Goal: Task Accomplishment & Management: Use online tool/utility

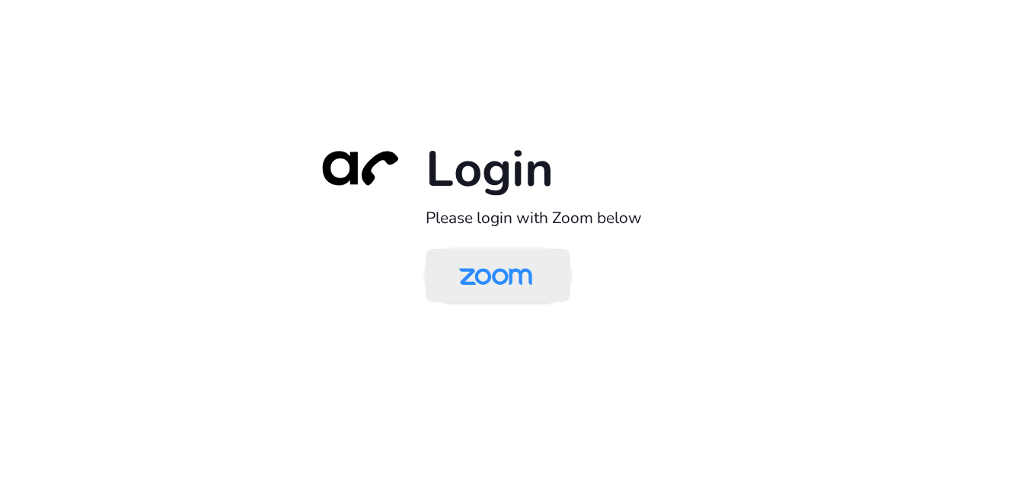
click at [492, 277] on img at bounding box center [495, 276] width 105 height 49
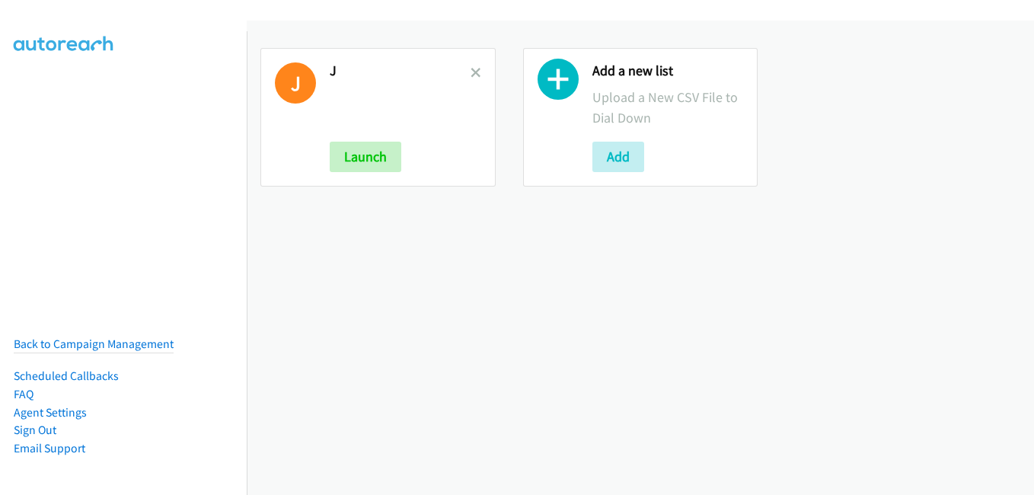
click at [470, 75] on icon at bounding box center [475, 74] width 11 height 11
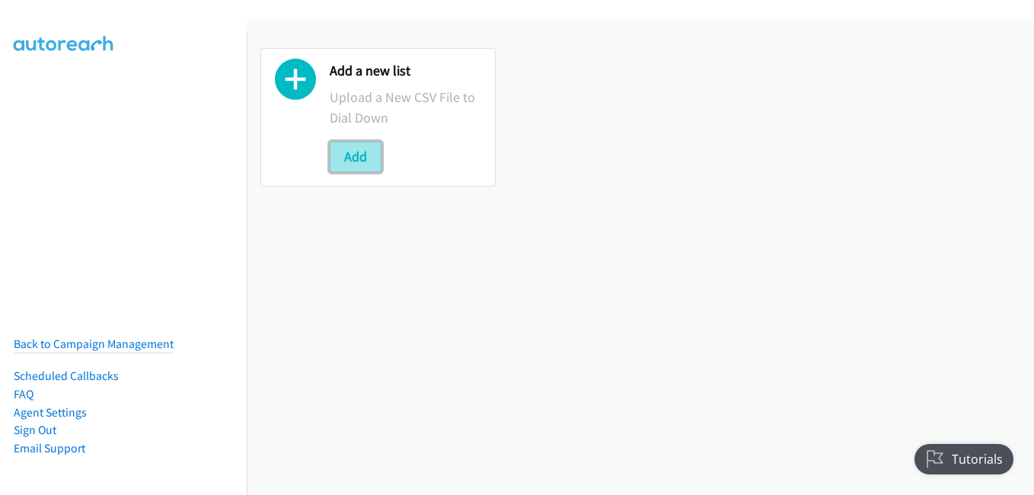
click at [364, 156] on button "Add" at bounding box center [356, 157] width 52 height 30
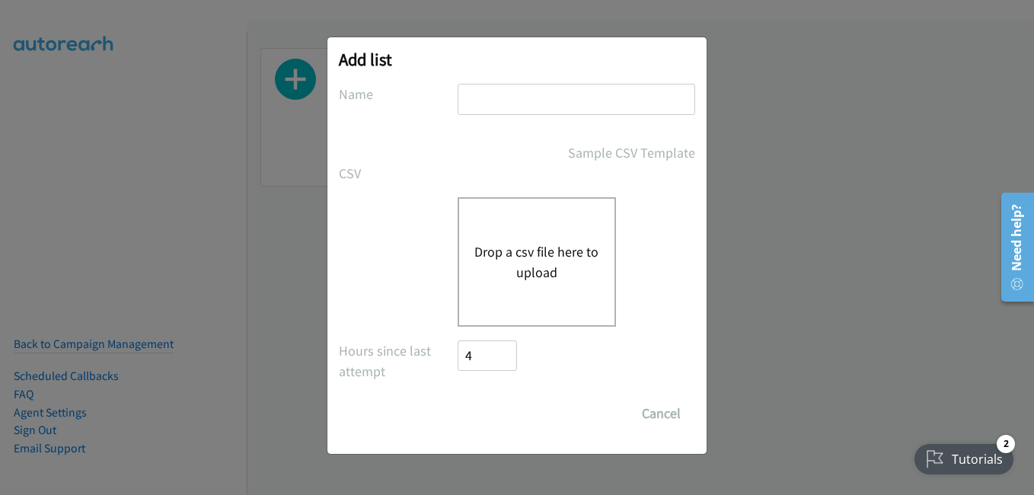
click at [537, 99] on input "text" at bounding box center [577, 99] width 238 height 31
type input "m"
click at [514, 305] on div "Drop a csv file here to upload" at bounding box center [537, 261] width 158 height 129
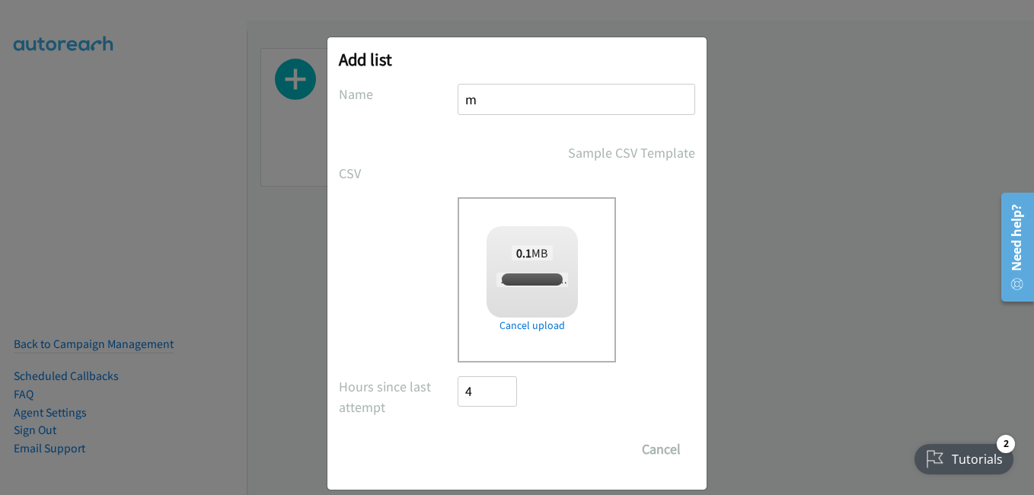
checkbox input "true"
click at [510, 455] on input "Save List" at bounding box center [498, 449] width 80 height 30
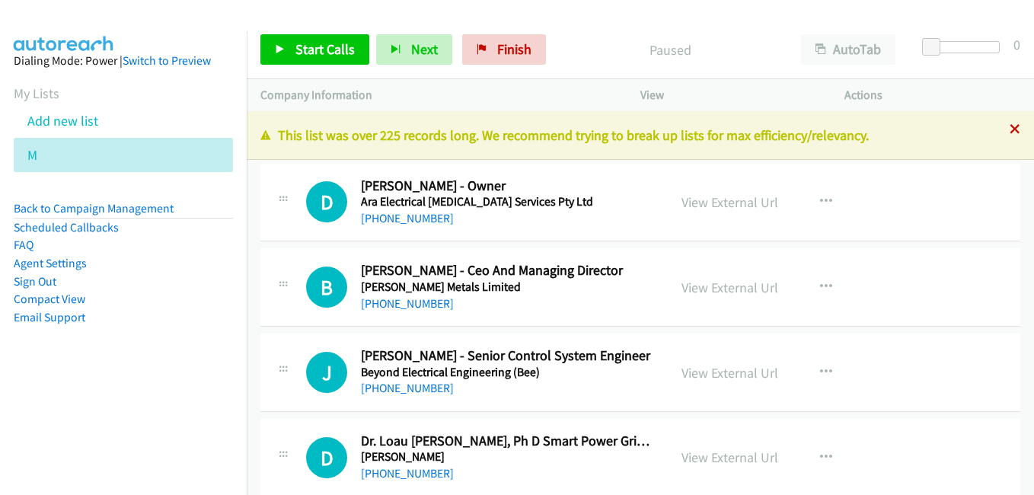
click at [1010, 129] on icon at bounding box center [1015, 130] width 11 height 11
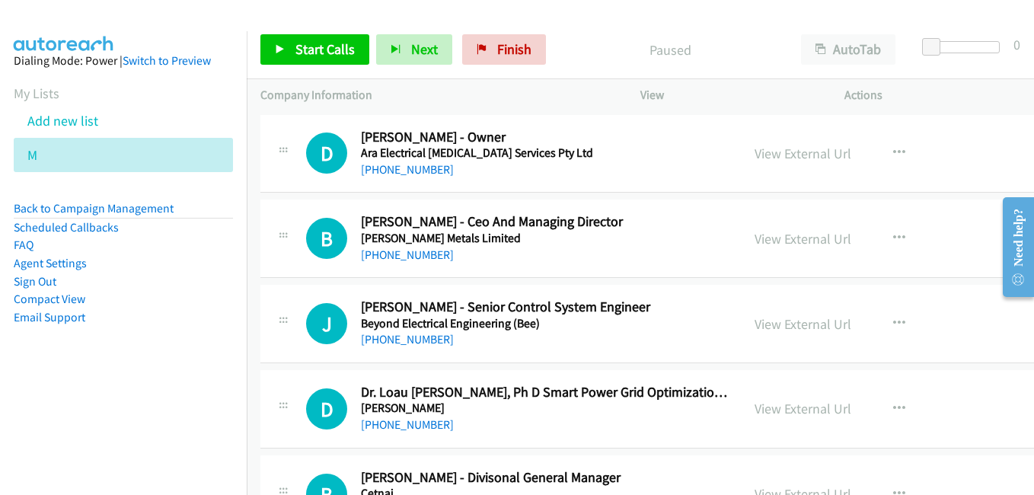
click at [566, 35] on div "Paused" at bounding box center [670, 49] width 234 height 30
drag, startPoint x: 544, startPoint y: 97, endPoint x: 659, endPoint y: 330, distance: 259.5
click at [544, 97] on p "Company Information" at bounding box center [436, 95] width 352 height 18
click at [784, 154] on link "View External Url" at bounding box center [802, 154] width 97 height 18
click at [789, 245] on link "View External Url" at bounding box center [802, 239] width 97 height 18
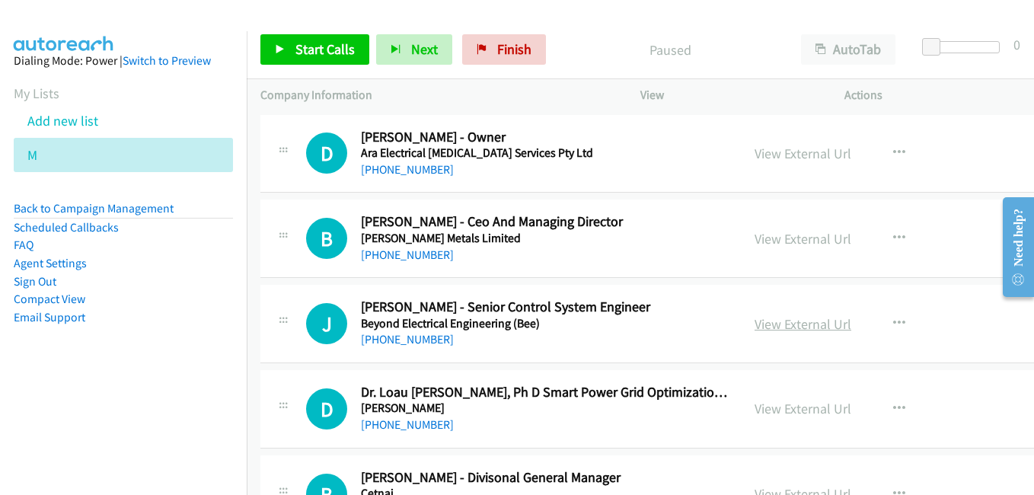
click at [785, 321] on link "View External Url" at bounding box center [802, 324] width 97 height 18
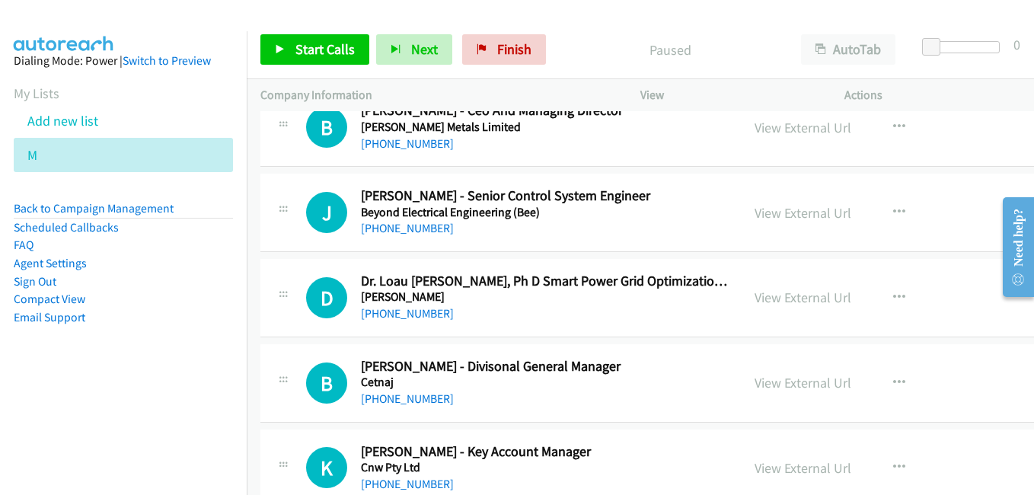
scroll to position [152, 0]
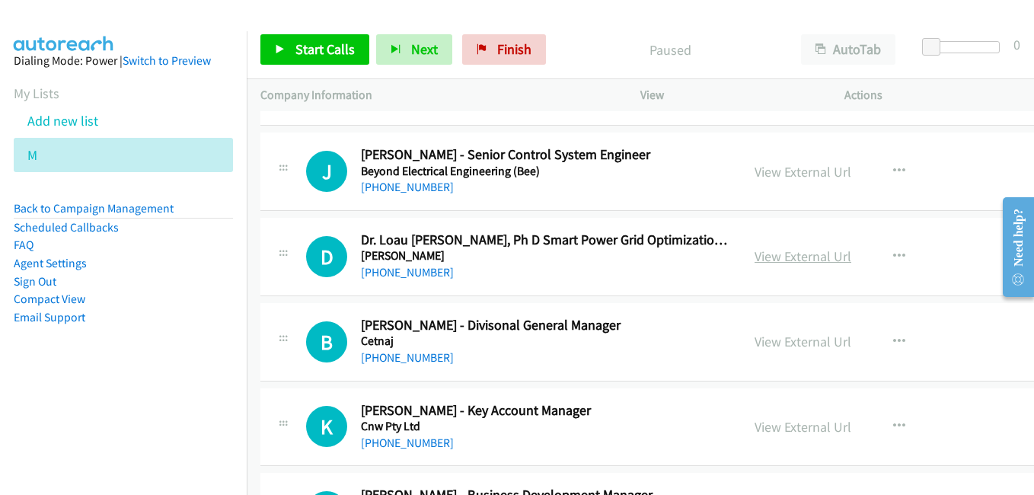
click at [754, 257] on link "View External Url" at bounding box center [802, 256] width 97 height 18
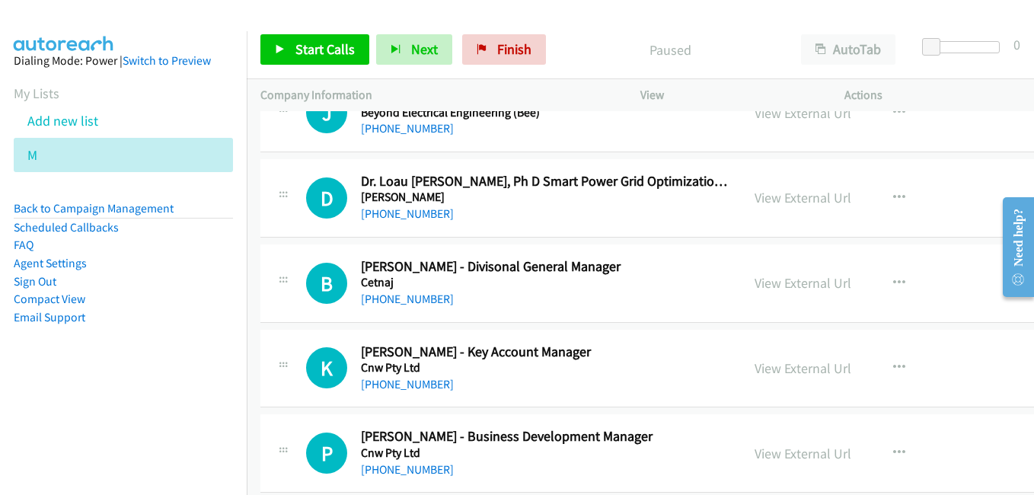
scroll to position [228, 0]
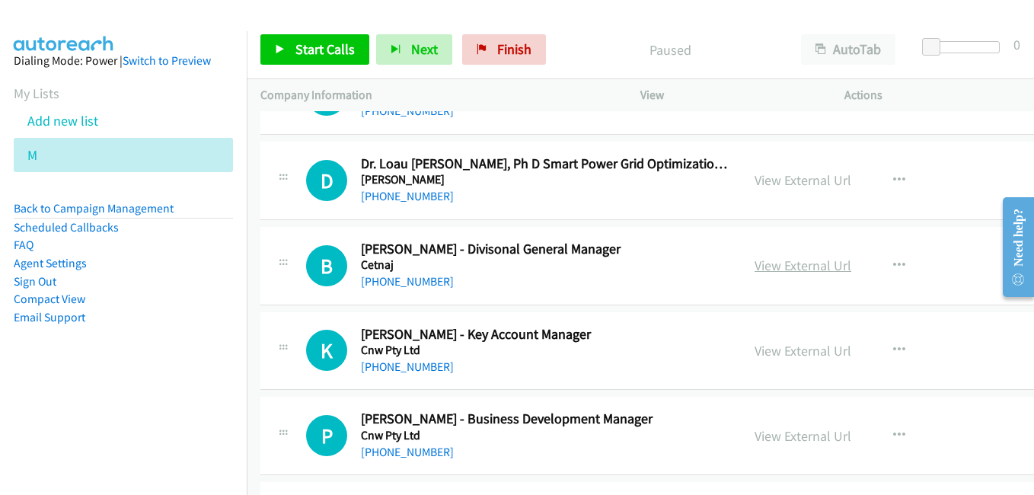
click at [789, 264] on link "View External Url" at bounding box center [802, 266] width 97 height 18
drag, startPoint x: 786, startPoint y: 348, endPoint x: 333, endPoint y: 65, distance: 534.9
click at [786, 348] on link "View External Url" at bounding box center [802, 351] width 97 height 18
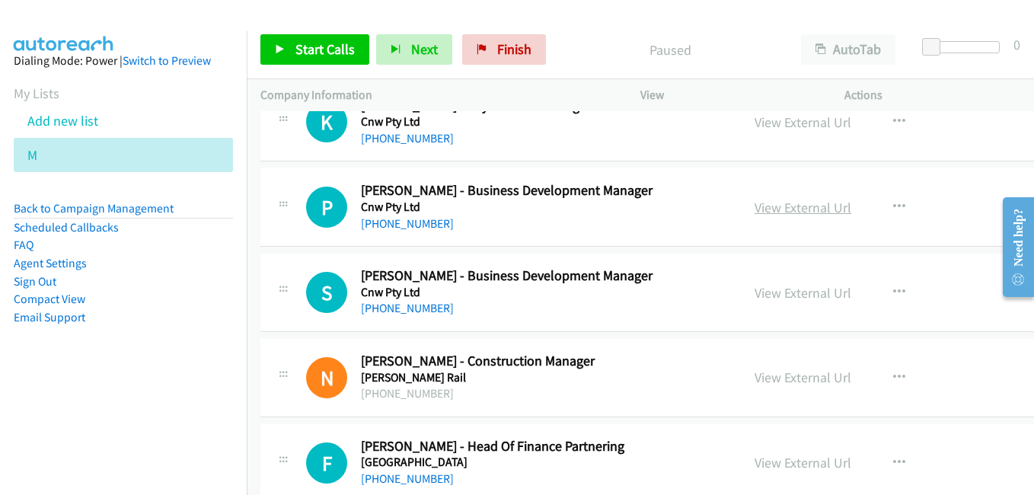
click at [788, 212] on link "View External Url" at bounding box center [802, 208] width 97 height 18
click at [777, 293] on link "View External Url" at bounding box center [802, 293] width 97 height 18
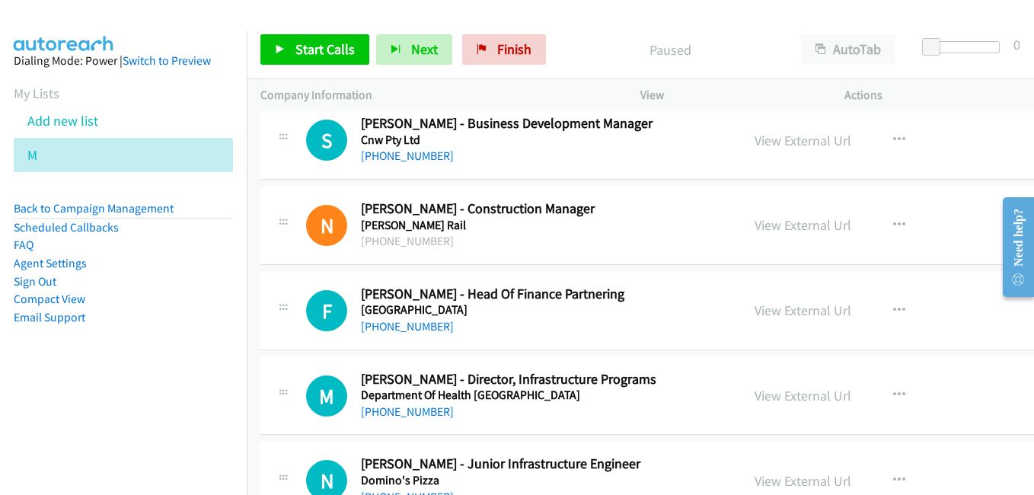
scroll to position [685, 0]
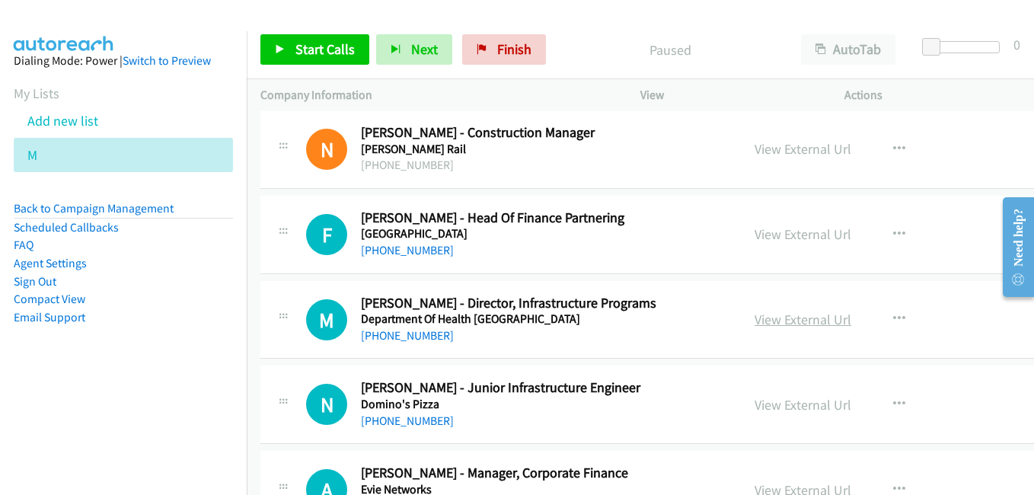
click at [761, 322] on link "View External Url" at bounding box center [802, 320] width 97 height 18
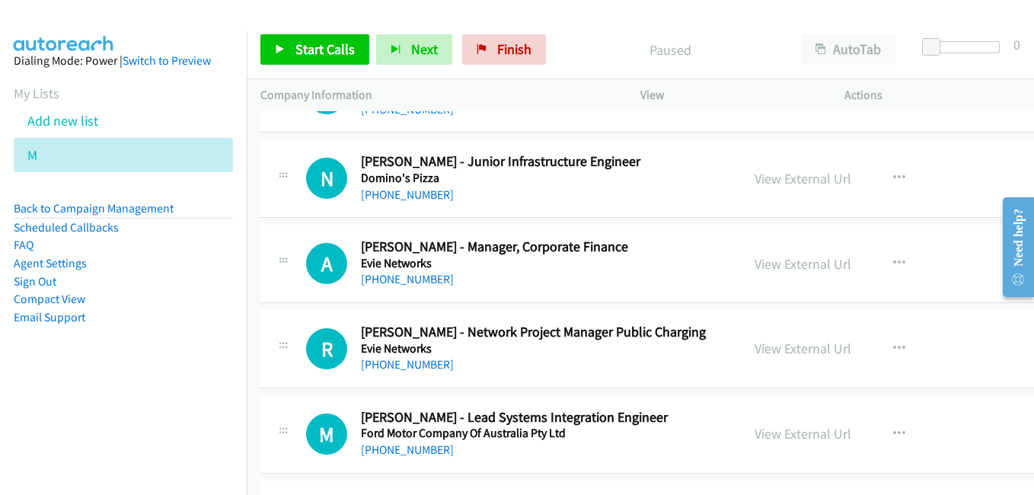
scroll to position [914, 0]
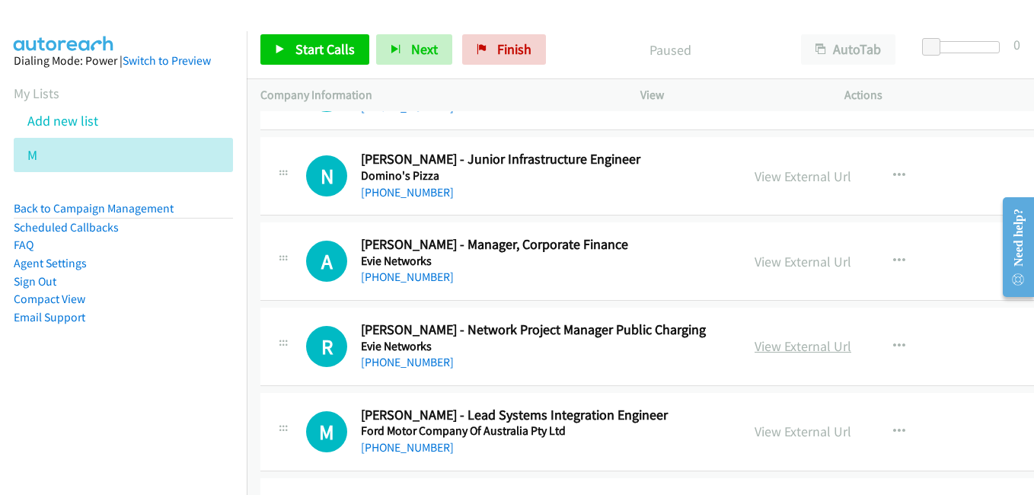
click at [771, 349] on link "View External Url" at bounding box center [802, 346] width 97 height 18
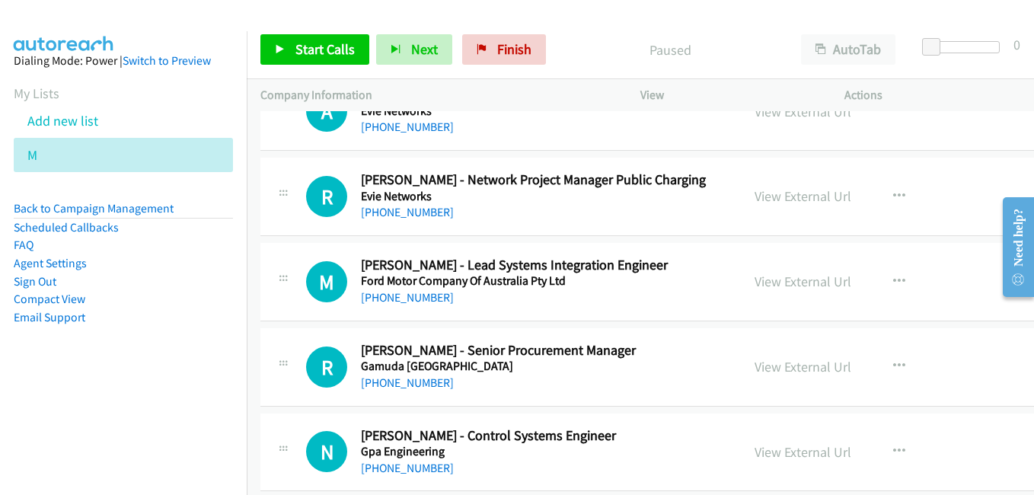
scroll to position [1066, 0]
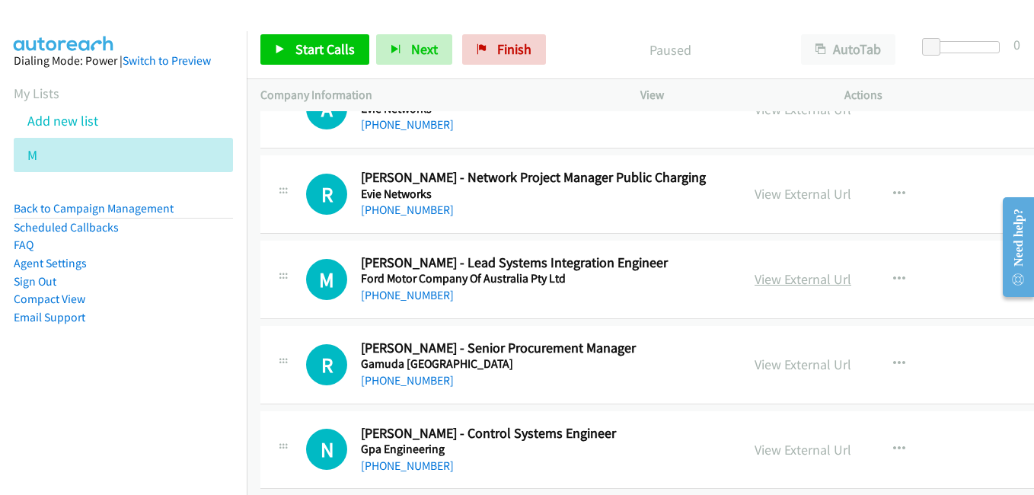
click at [756, 282] on link "View External Url" at bounding box center [802, 279] width 97 height 18
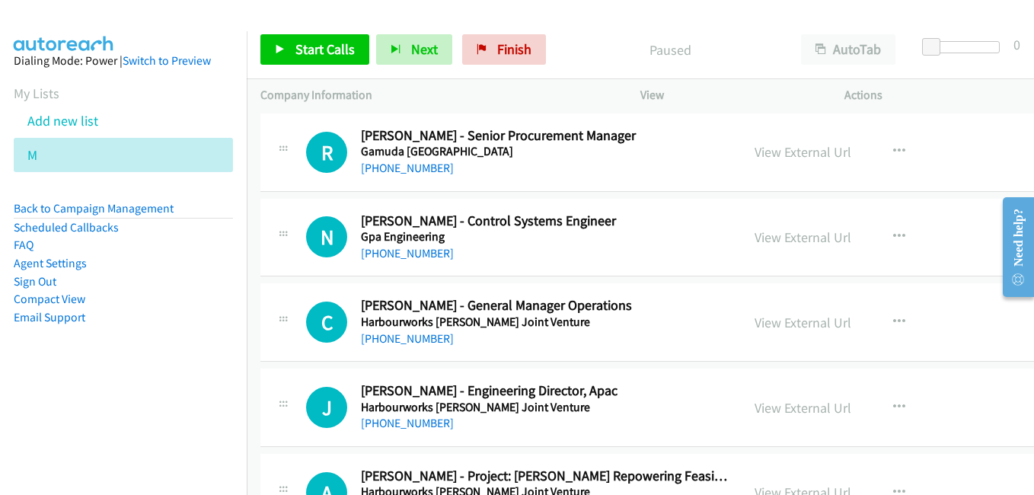
scroll to position [1294, 0]
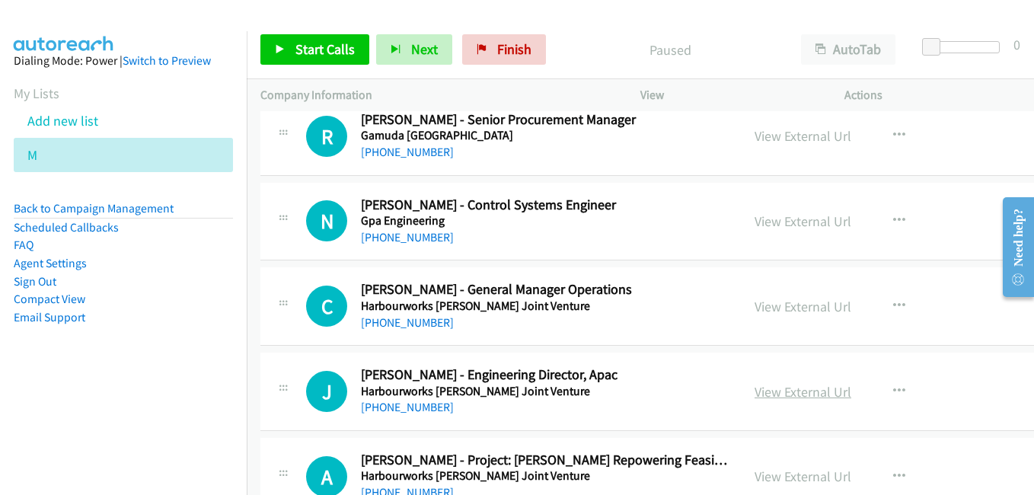
click at [775, 393] on link "View External Url" at bounding box center [802, 392] width 97 height 18
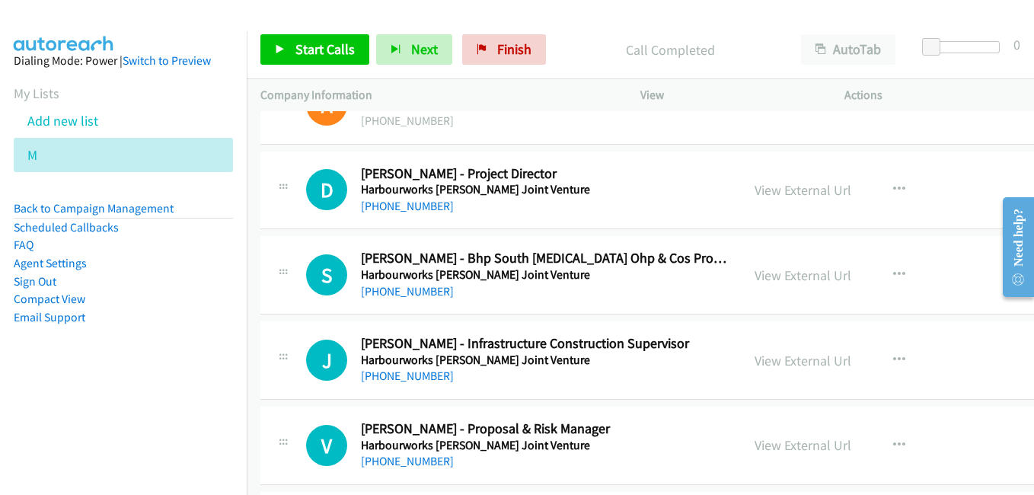
scroll to position [1827, 0]
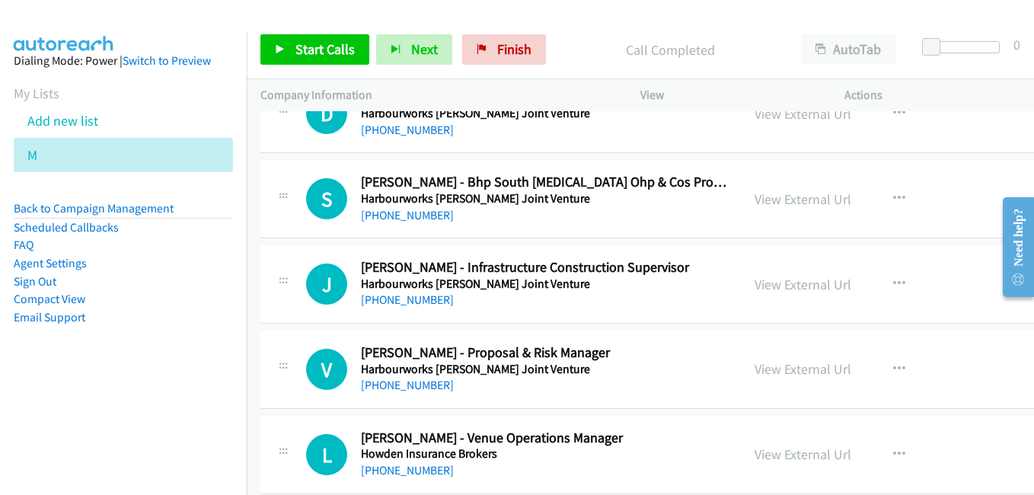
click at [606, 34] on div "Start Calls Pause Next Finish Call Completed AutoTab AutoTab 0" at bounding box center [640, 50] width 787 height 59
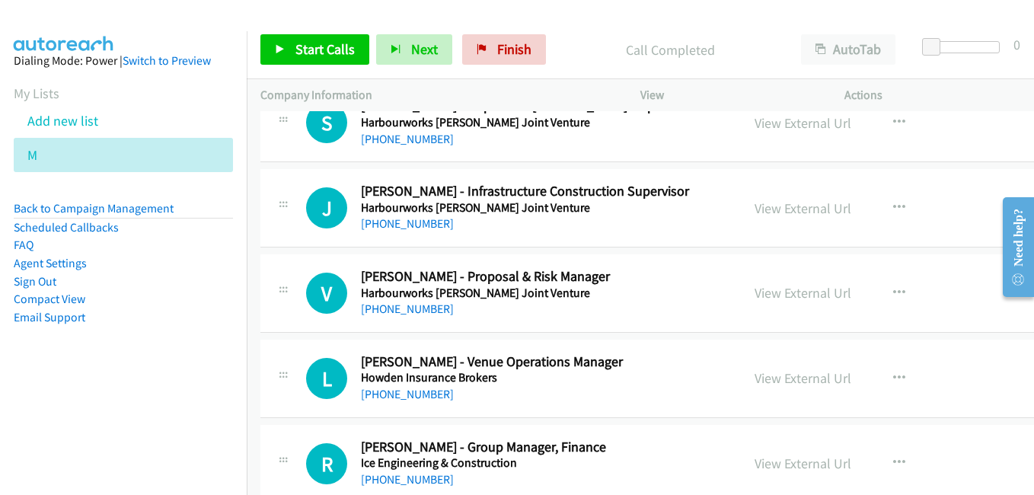
drag, startPoint x: 623, startPoint y: 213, endPoint x: 765, endPoint y: 196, distance: 143.4
click at [623, 213] on h5 "Harbourworks [PERSON_NAME] Joint Venture" at bounding box center [544, 207] width 366 height 15
click at [769, 205] on link "View External Url" at bounding box center [802, 208] width 97 height 18
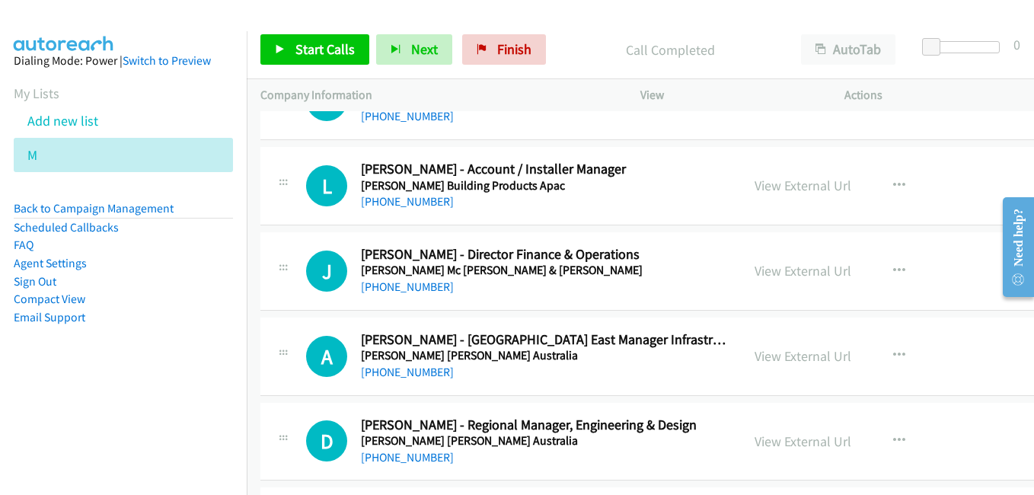
scroll to position [2512, 0]
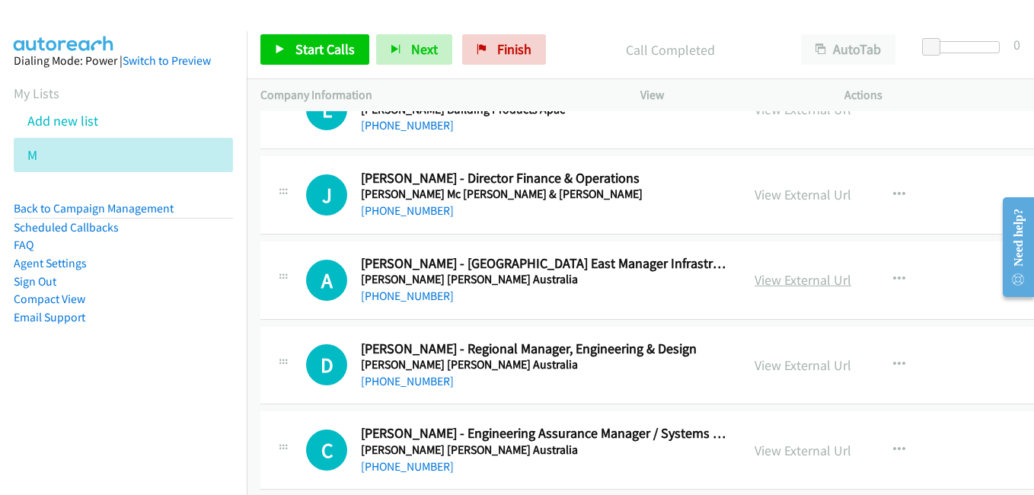
click at [754, 282] on link "View External Url" at bounding box center [802, 280] width 97 height 18
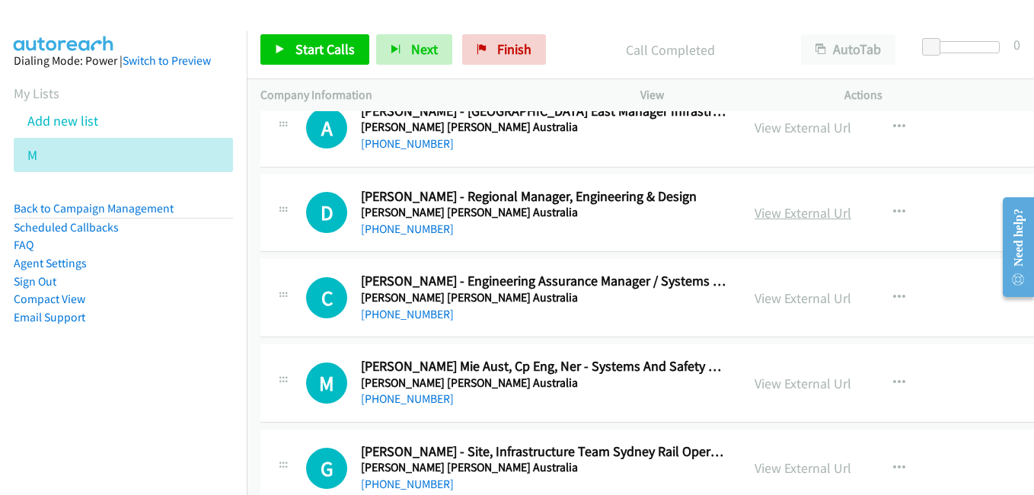
click at [754, 216] on link "View External Url" at bounding box center [802, 213] width 97 height 18
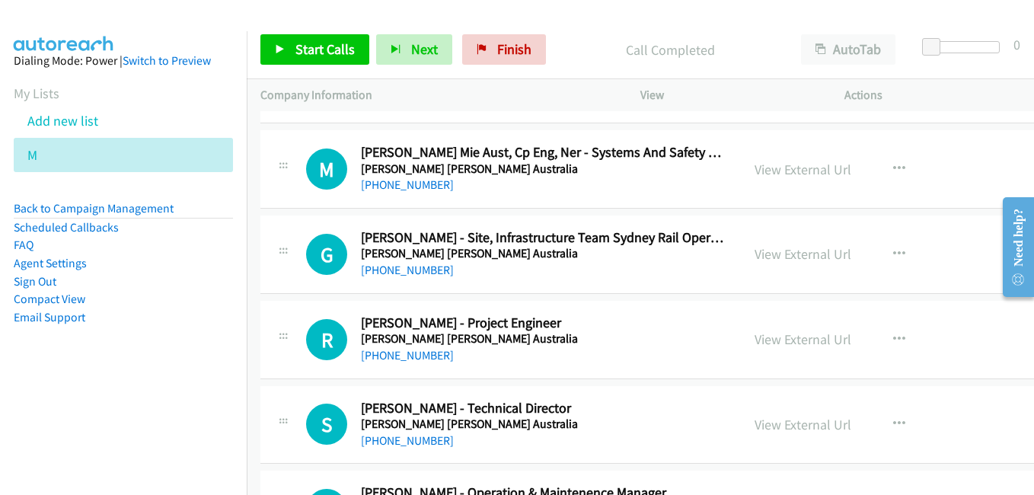
scroll to position [2893, 0]
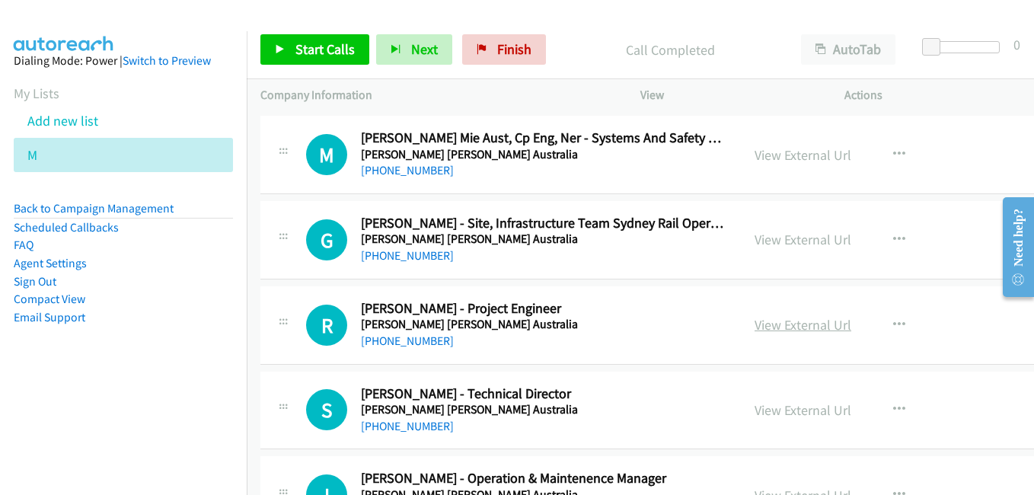
click at [775, 324] on link "View External Url" at bounding box center [802, 325] width 97 height 18
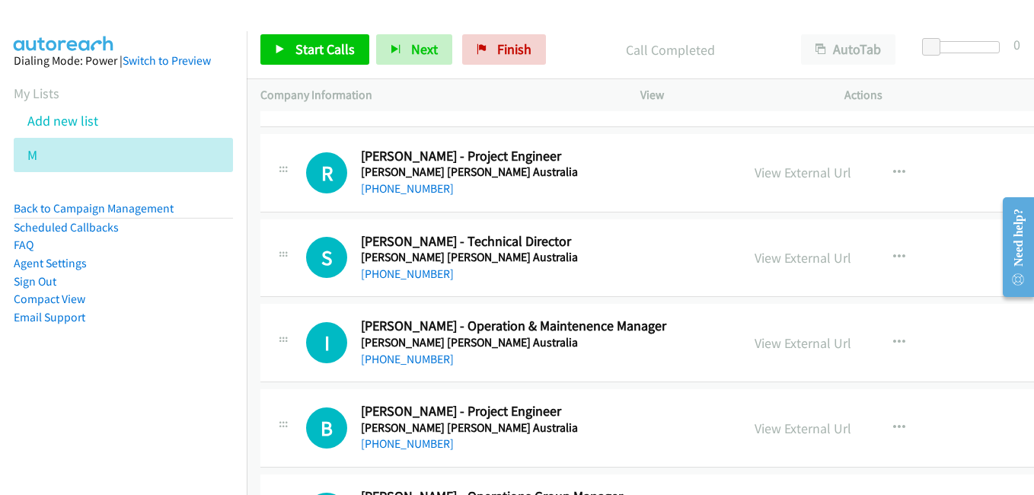
scroll to position [3121, 0]
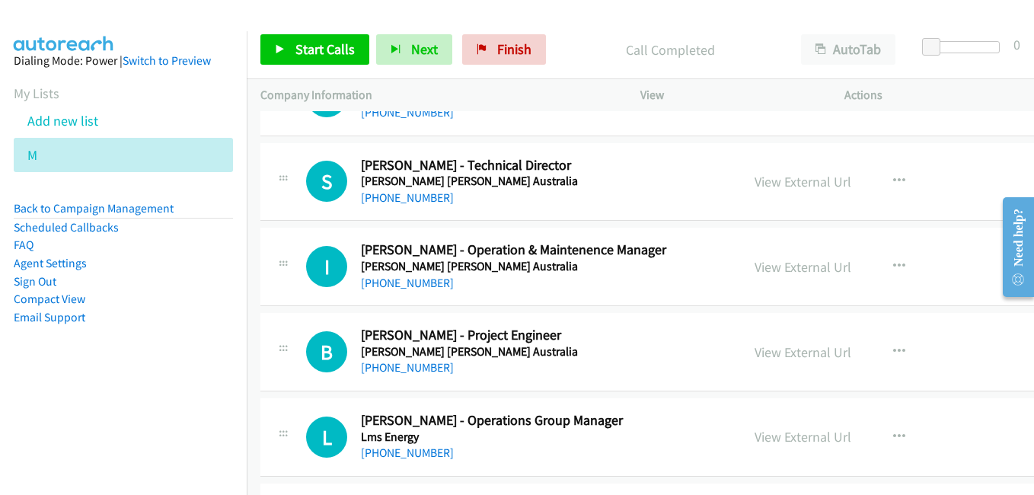
drag, startPoint x: 768, startPoint y: 263, endPoint x: 677, endPoint y: 247, distance: 92.9
drag, startPoint x: 781, startPoint y: 268, endPoint x: 581, endPoint y: 126, distance: 245.7
click at [760, 268] on link "View External Url" at bounding box center [802, 267] width 97 height 18
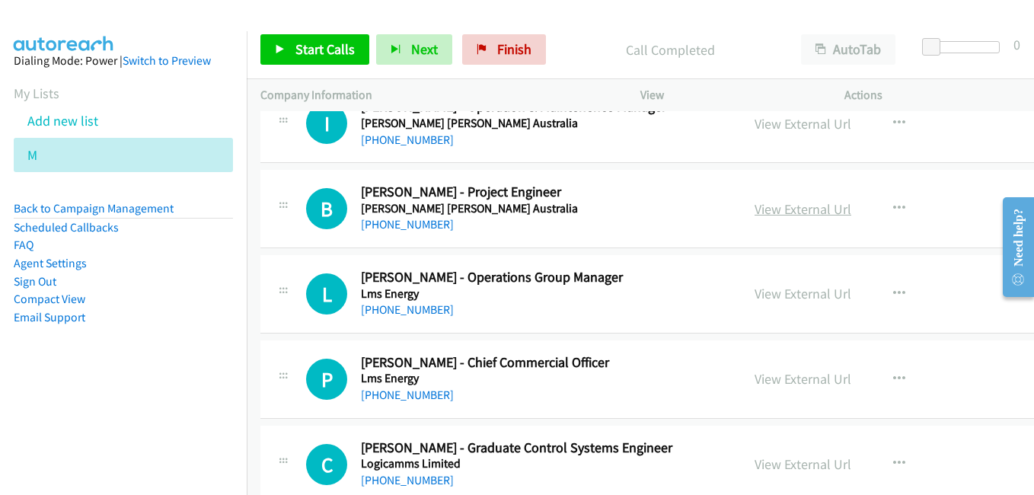
scroll to position [3274, 0]
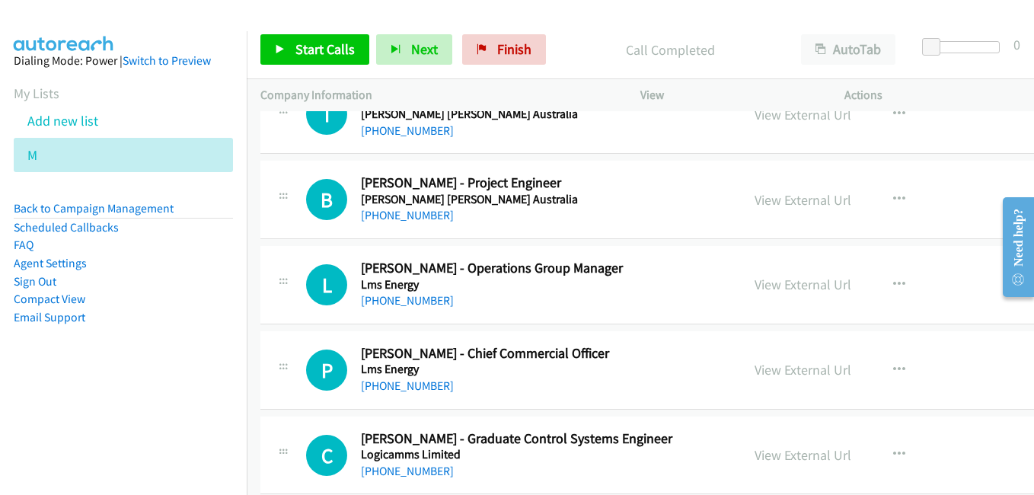
drag, startPoint x: 788, startPoint y: 203, endPoint x: 270, endPoint y: 0, distance: 555.9
click at [780, 199] on link "View External Url" at bounding box center [802, 200] width 97 height 18
click at [790, 287] on link "View External Url" at bounding box center [802, 285] width 97 height 18
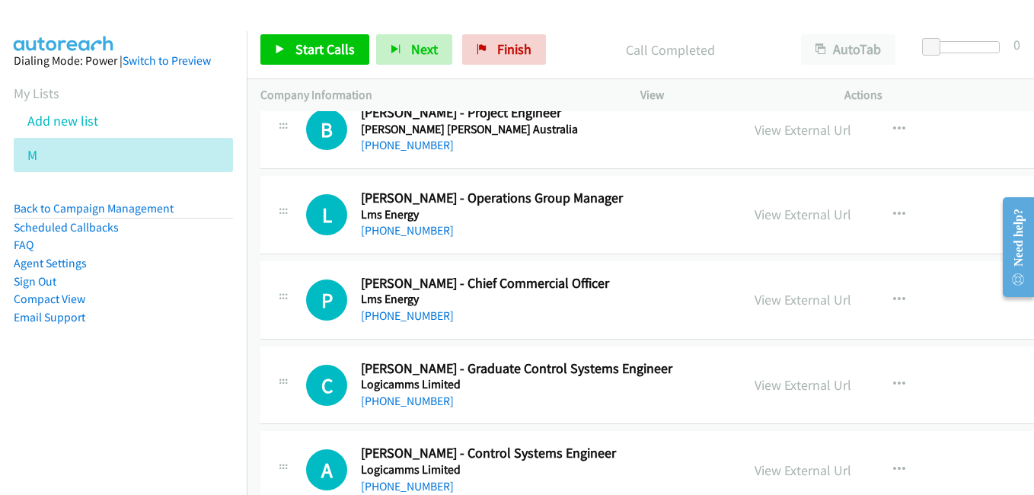
scroll to position [3350, 0]
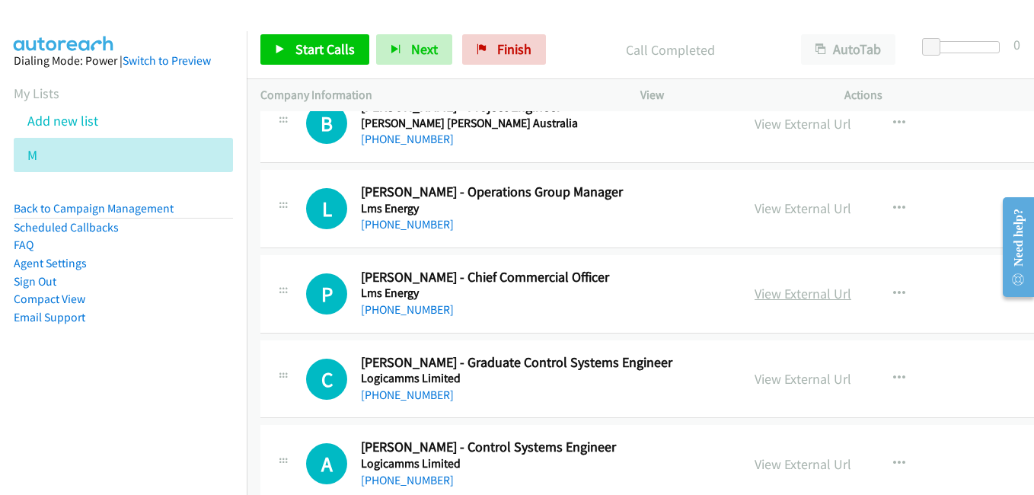
click at [791, 292] on link "View External Url" at bounding box center [802, 294] width 97 height 18
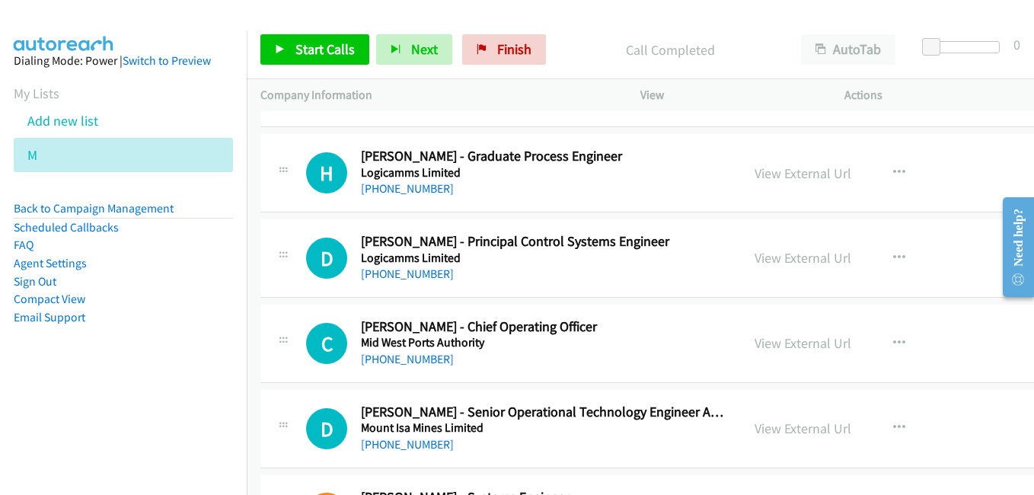
scroll to position [3731, 0]
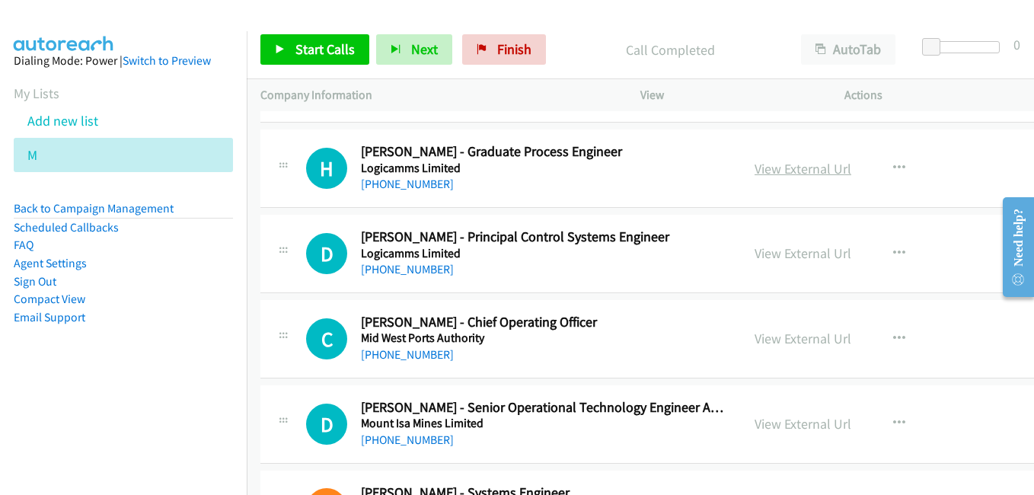
click at [772, 169] on link "View External Url" at bounding box center [802, 169] width 97 height 18
click at [779, 256] on link "View External Url" at bounding box center [802, 253] width 97 height 18
click at [786, 339] on link "View External Url" at bounding box center [802, 339] width 97 height 18
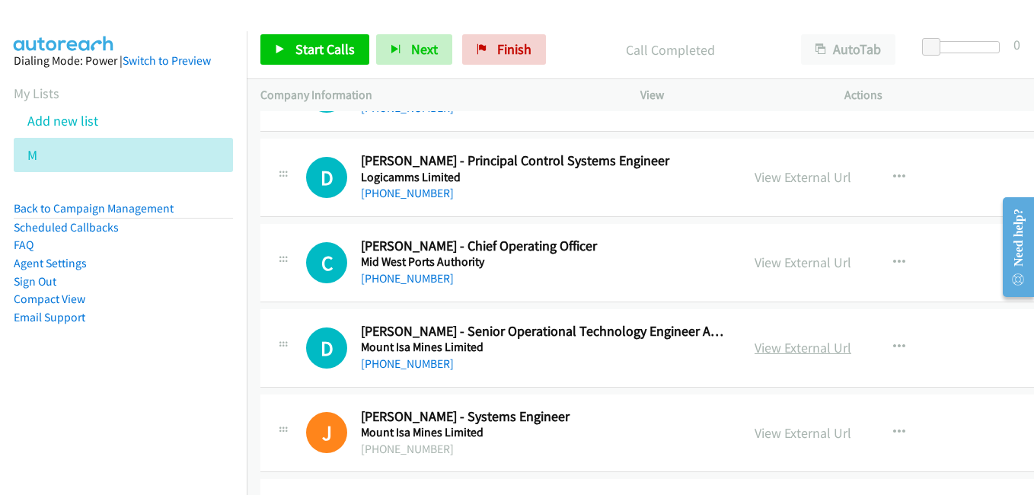
click at [789, 347] on link "View External Url" at bounding box center [802, 348] width 97 height 18
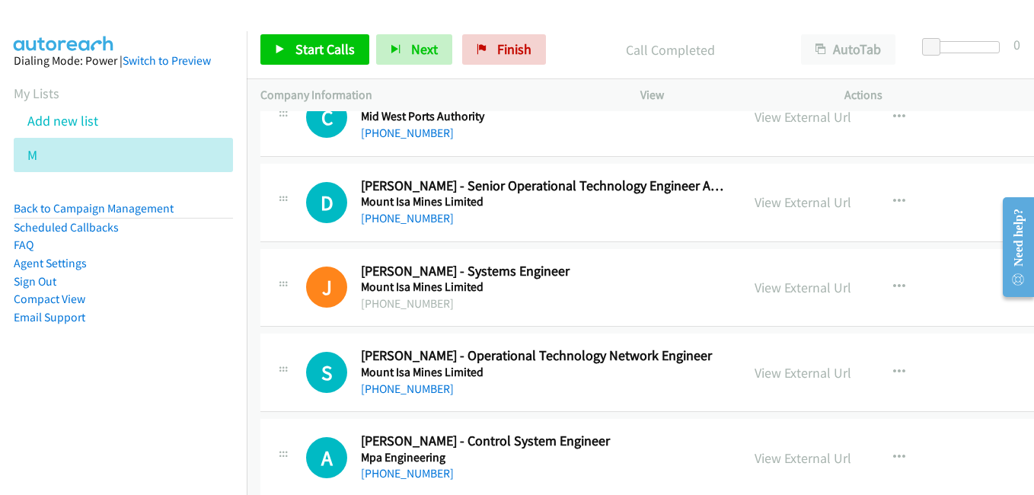
scroll to position [3959, 0]
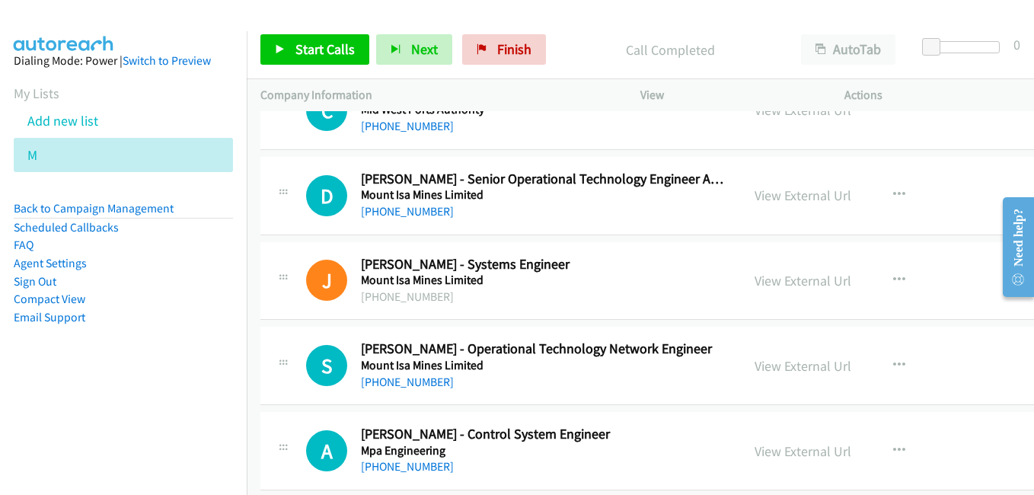
drag, startPoint x: 761, startPoint y: 284, endPoint x: 540, endPoint y: 177, distance: 246.2
click at [761, 284] on link "View External Url" at bounding box center [802, 281] width 97 height 18
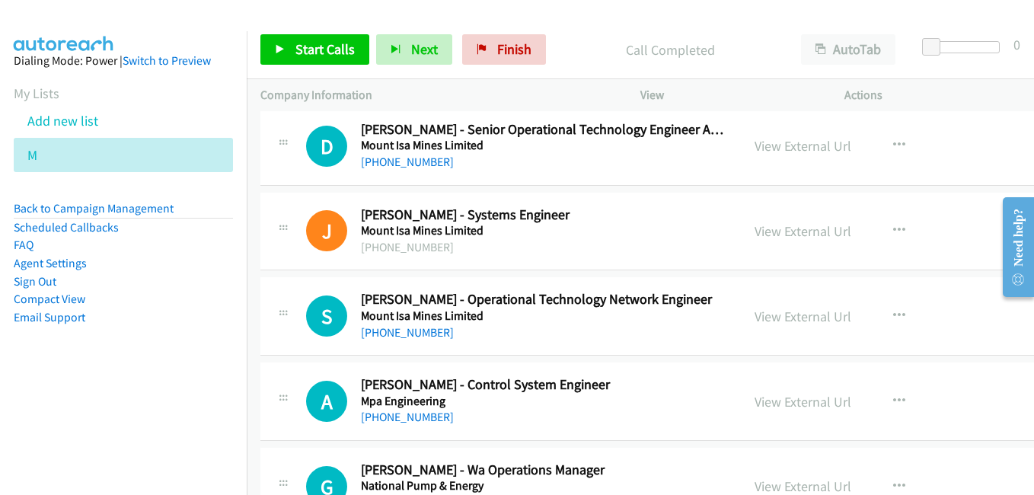
scroll to position [4035, 0]
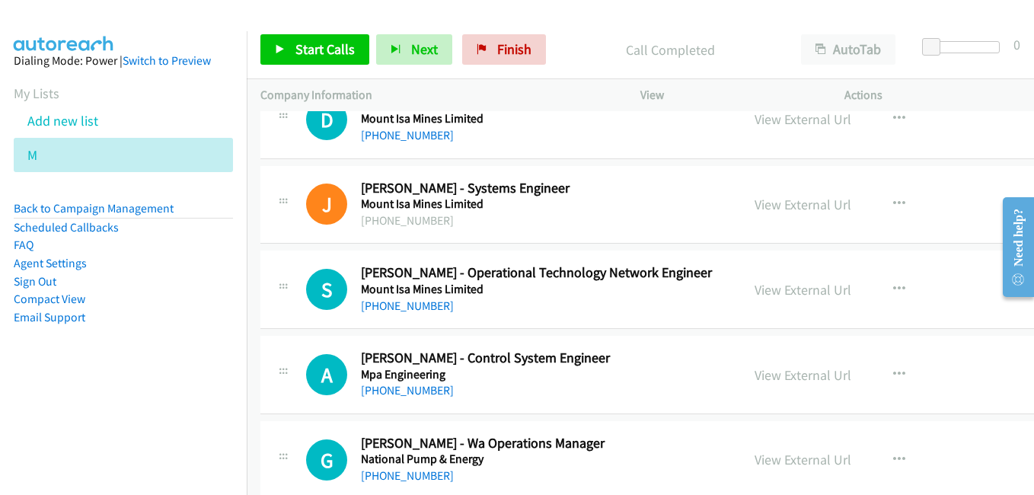
drag, startPoint x: 782, startPoint y: 289, endPoint x: 590, endPoint y: 225, distance: 202.2
click at [782, 289] on link "View External Url" at bounding box center [802, 290] width 97 height 18
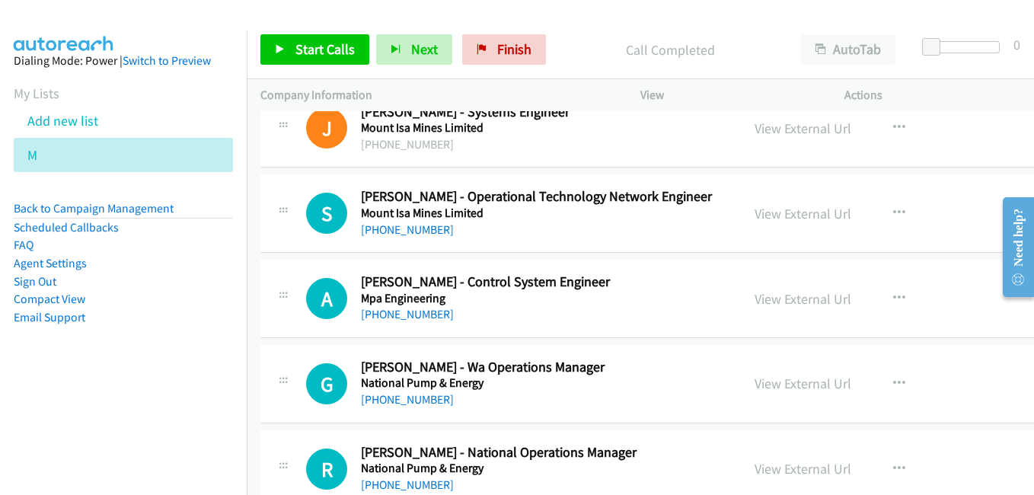
drag, startPoint x: 766, startPoint y: 295, endPoint x: 747, endPoint y: 282, distance: 22.6
click at [766, 295] on link "View External Url" at bounding box center [802, 299] width 97 height 18
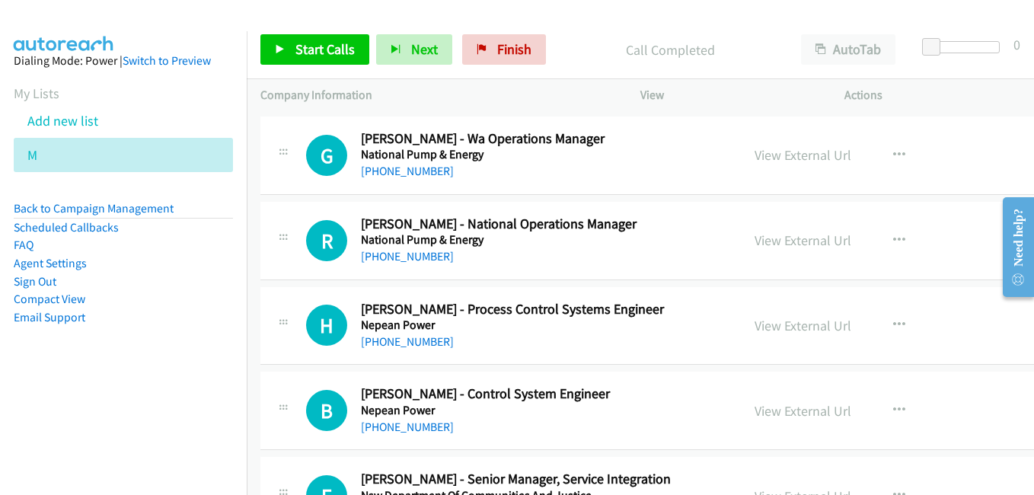
scroll to position [4416, 0]
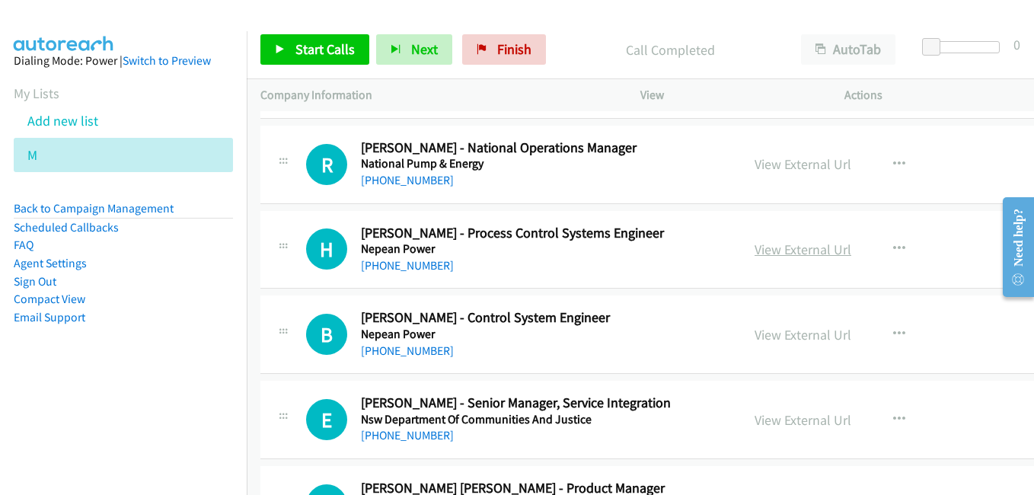
click at [767, 247] on link "View External Url" at bounding box center [802, 250] width 97 height 18
click at [754, 329] on link "View External Url" at bounding box center [802, 335] width 97 height 18
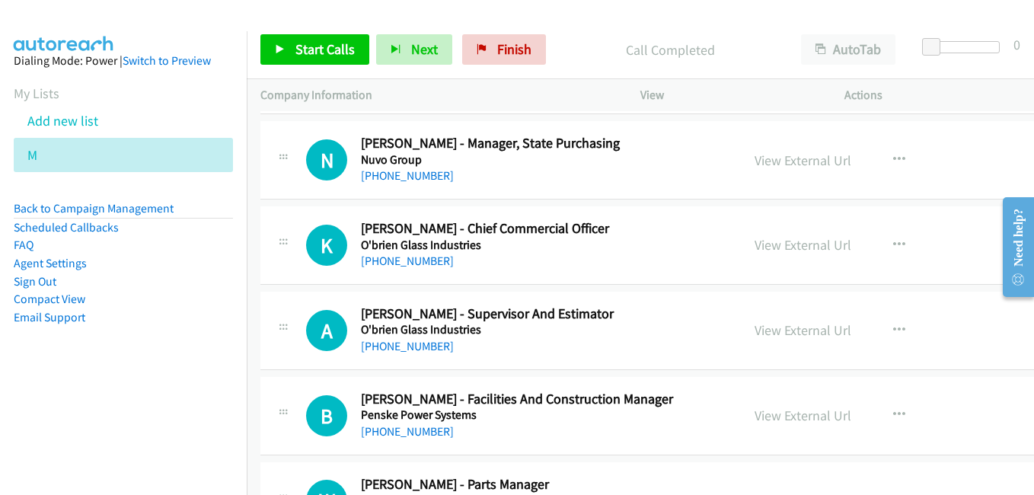
scroll to position [5177, 0]
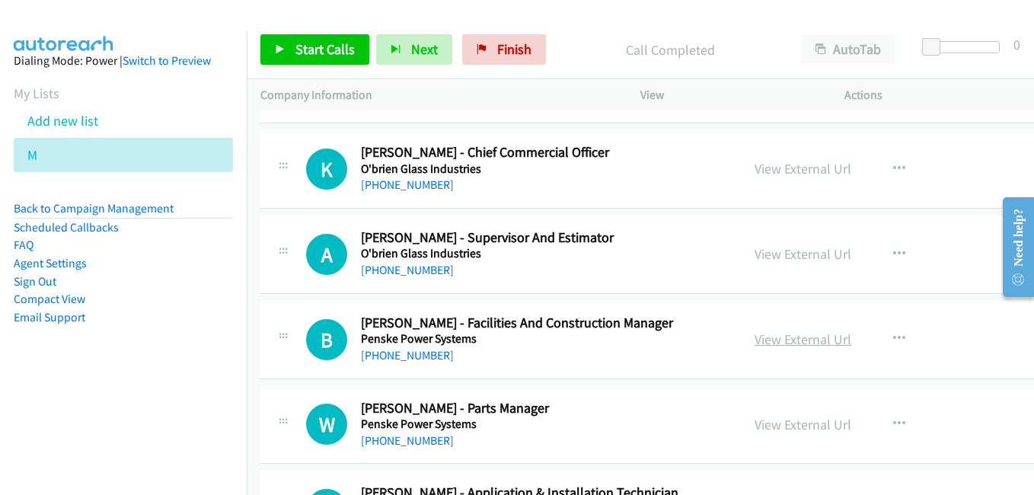
click at [768, 339] on link "View External Url" at bounding box center [802, 339] width 97 height 18
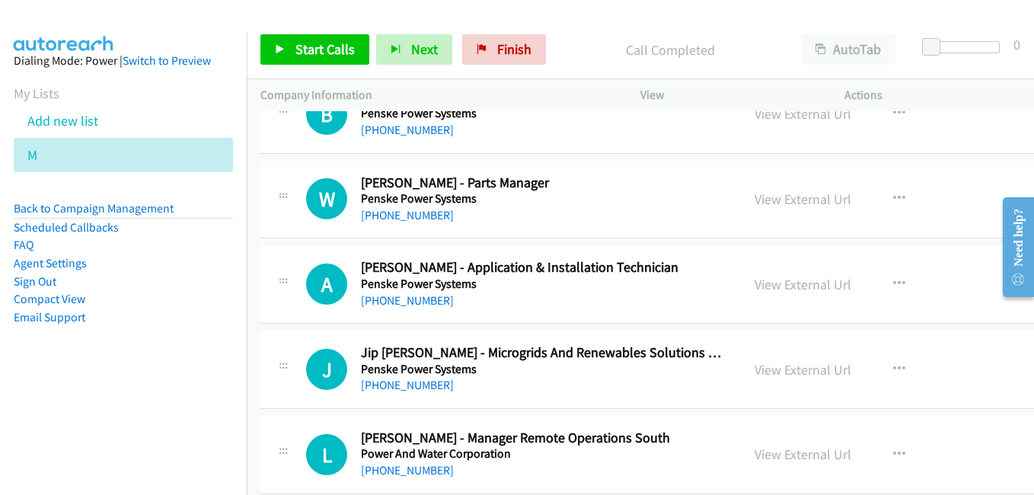
scroll to position [5405, 0]
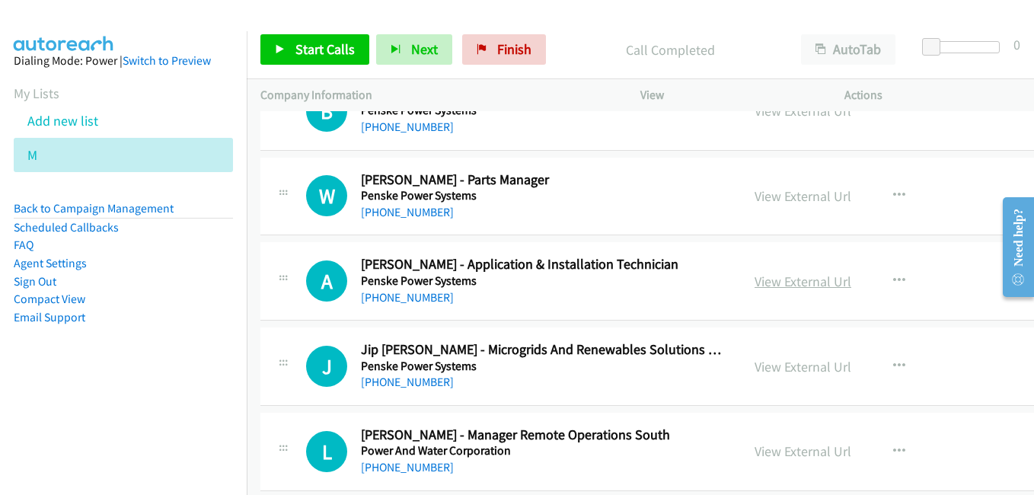
click at [796, 288] on link "View External Url" at bounding box center [802, 282] width 97 height 18
drag, startPoint x: 772, startPoint y: 366, endPoint x: 761, endPoint y: 354, distance: 16.2
click at [772, 366] on link "View External Url" at bounding box center [802, 367] width 97 height 18
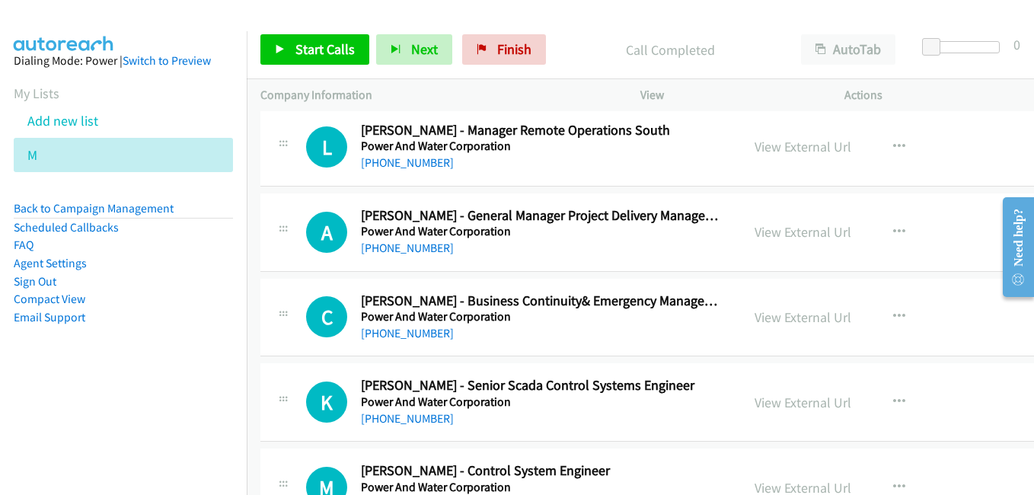
scroll to position [5786, 0]
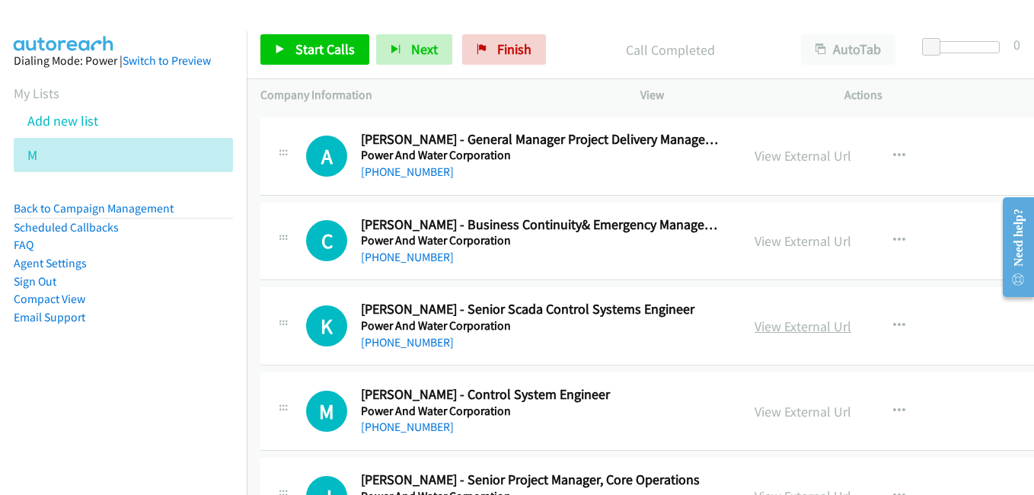
click at [780, 328] on link "View External Url" at bounding box center [802, 326] width 97 height 18
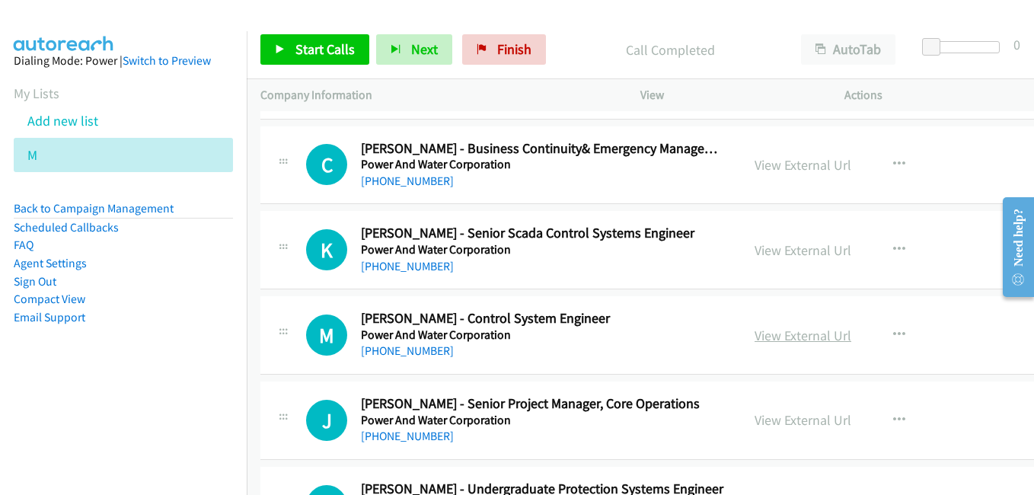
click at [756, 334] on link "View External Url" at bounding box center [802, 336] width 97 height 18
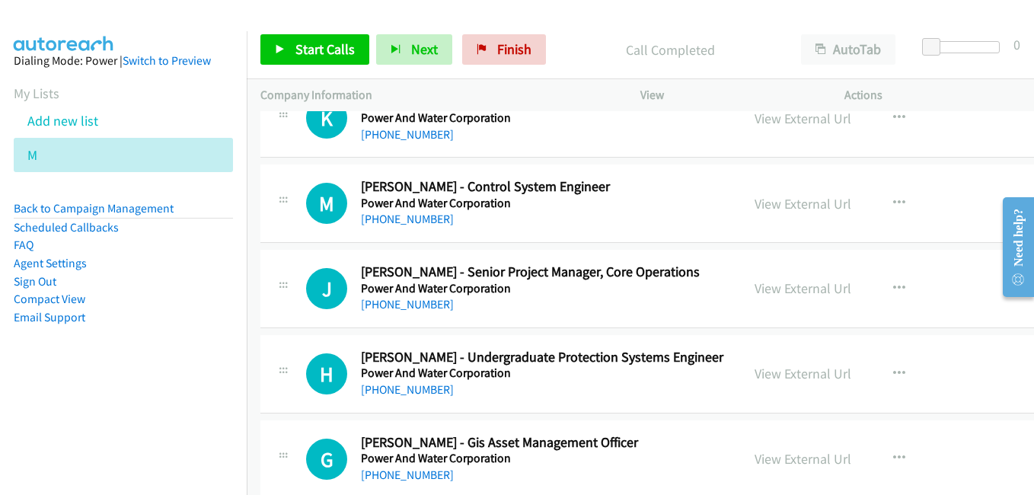
scroll to position [6014, 0]
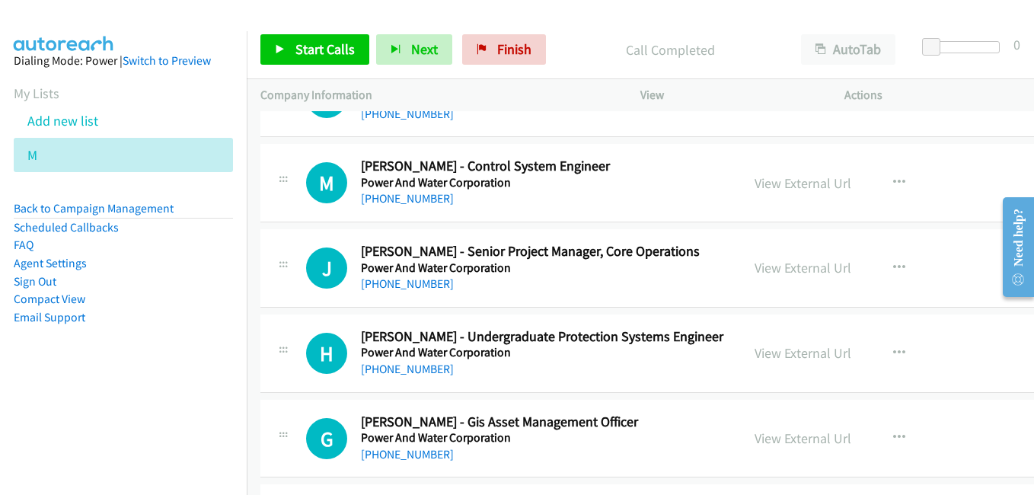
drag, startPoint x: 767, startPoint y: 348, endPoint x: 270, endPoint y: 2, distance: 605.3
click at [764, 354] on link "View External Url" at bounding box center [802, 353] width 97 height 18
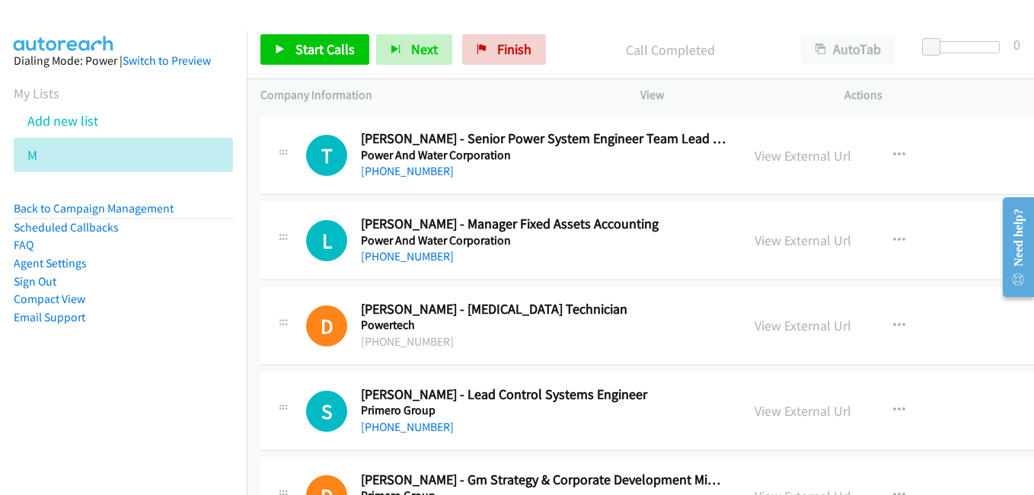
scroll to position [6471, 0]
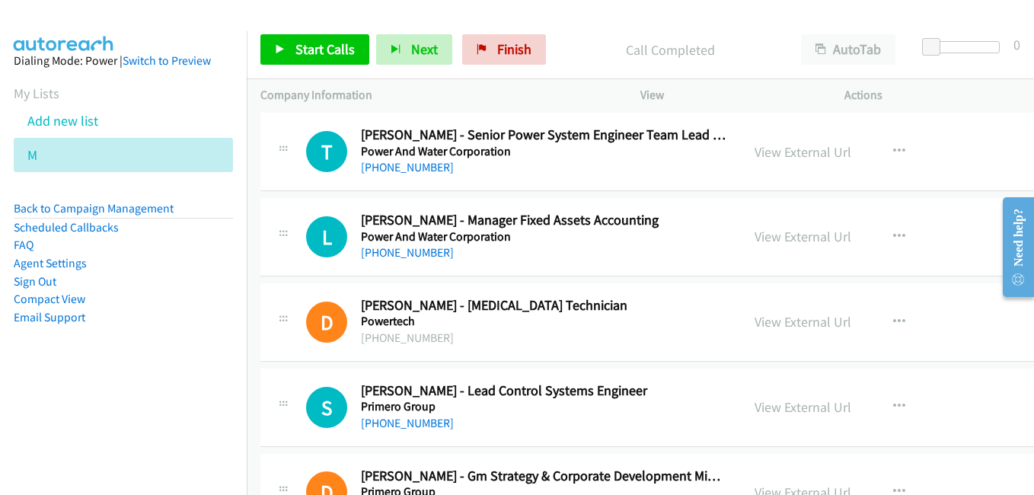
drag, startPoint x: 783, startPoint y: 323, endPoint x: 739, endPoint y: 302, distance: 48.7
click at [783, 323] on link "View External Url" at bounding box center [802, 322] width 97 height 18
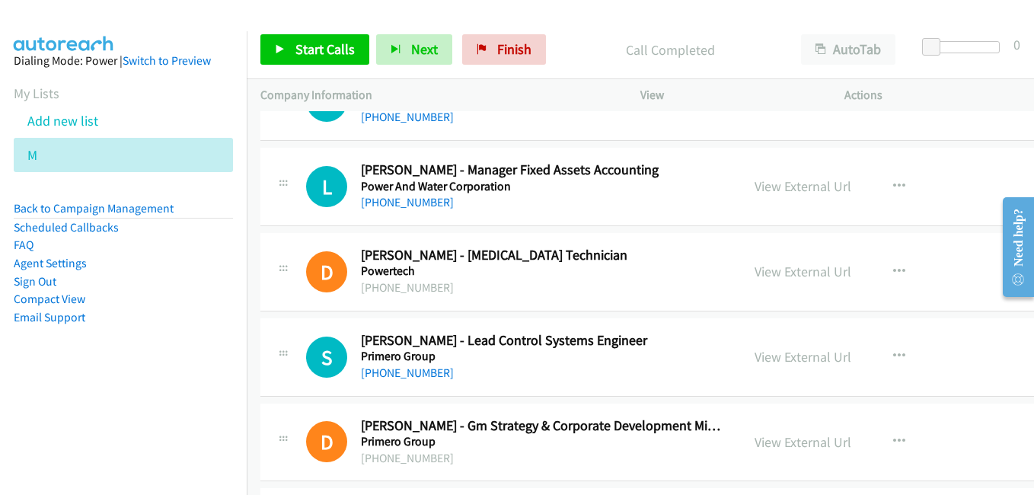
scroll to position [6547, 0]
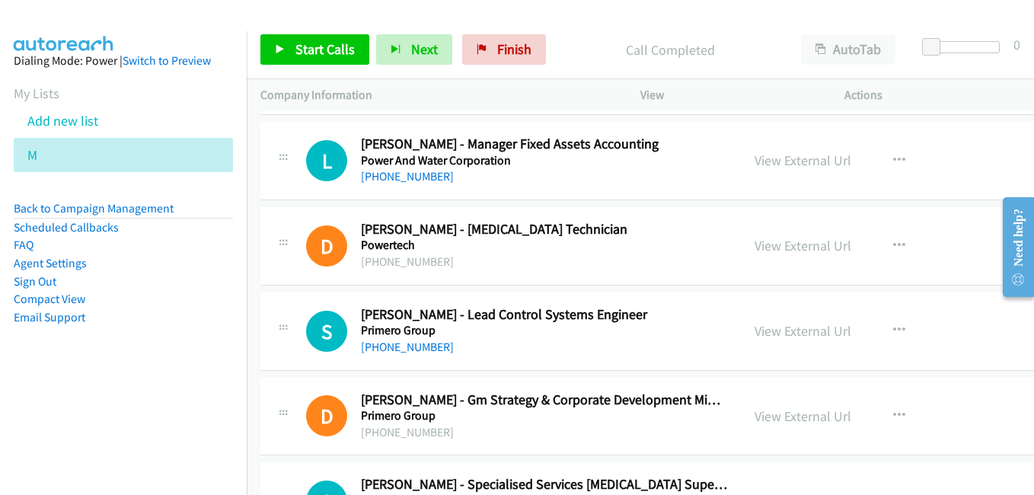
drag, startPoint x: 764, startPoint y: 334, endPoint x: 726, endPoint y: 324, distance: 39.5
click at [764, 334] on link "View External Url" at bounding box center [802, 331] width 97 height 18
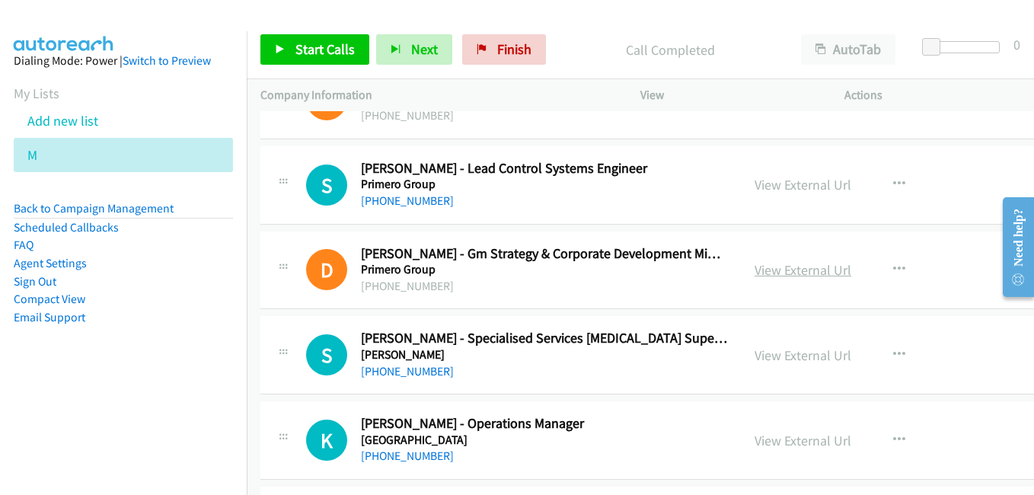
scroll to position [6700, 0]
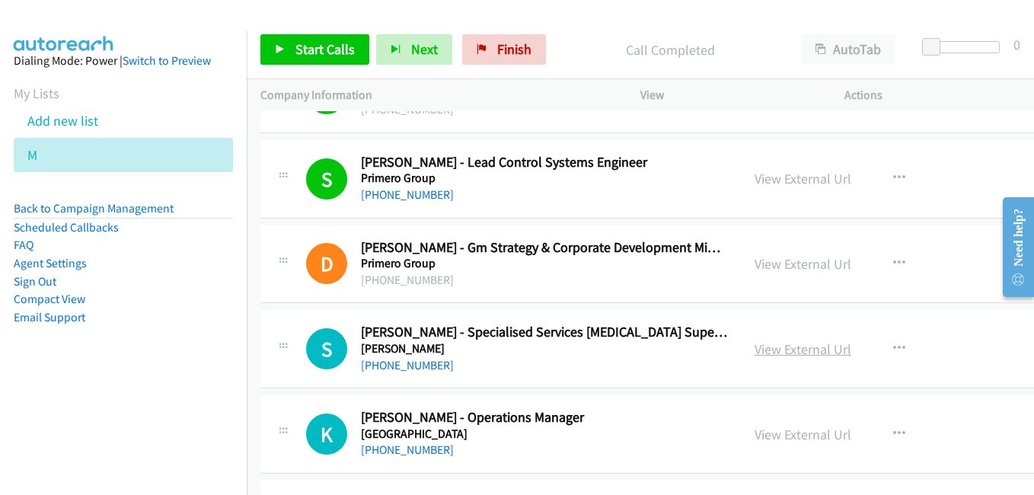
click at [796, 352] on link "View External Url" at bounding box center [802, 349] width 97 height 18
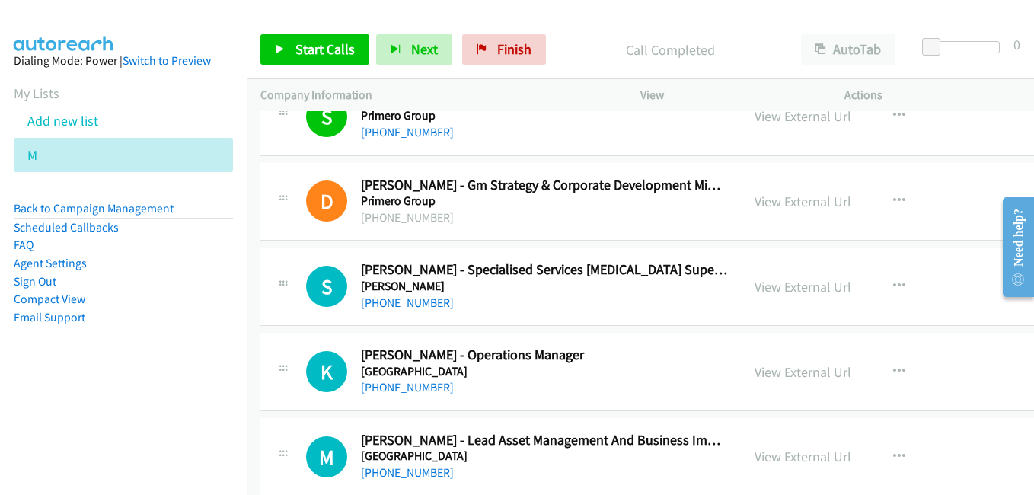
scroll to position [6776, 0]
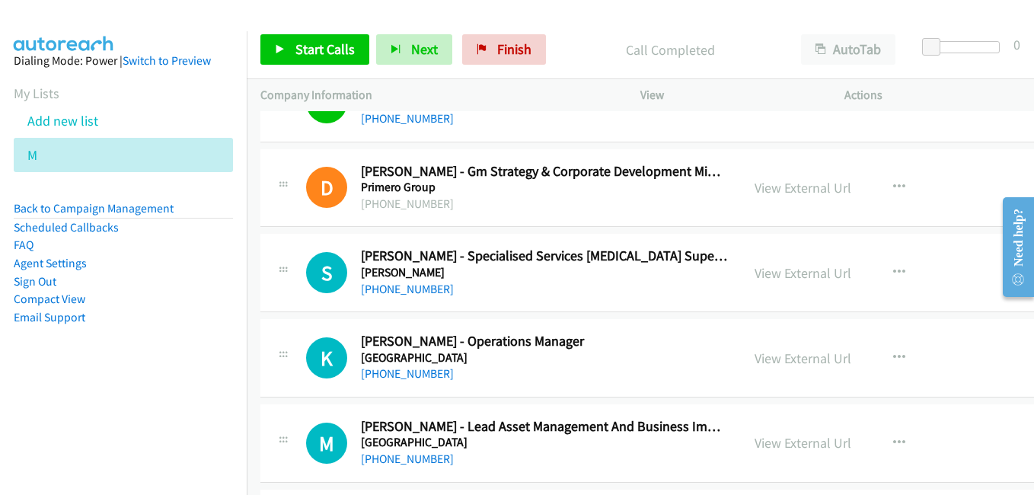
click at [640, 300] on div "S Callback Scheduled [PERSON_NAME] - Specialised Services [MEDICAL_DATA] Superv…" at bounding box center [713, 273] width 906 height 78
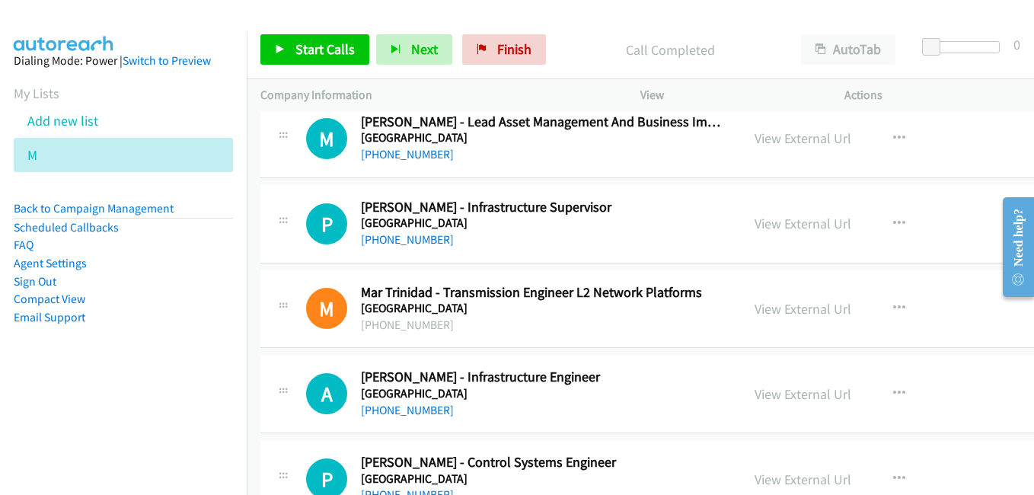
scroll to position [7156, 0]
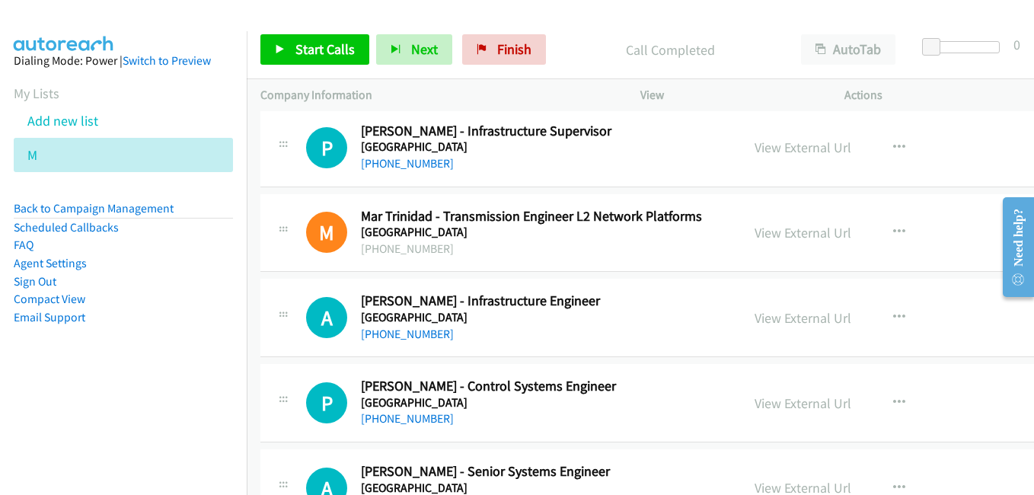
drag, startPoint x: 796, startPoint y: 319, endPoint x: 755, endPoint y: 307, distance: 42.9
click at [796, 319] on link "View External Url" at bounding box center [802, 318] width 97 height 18
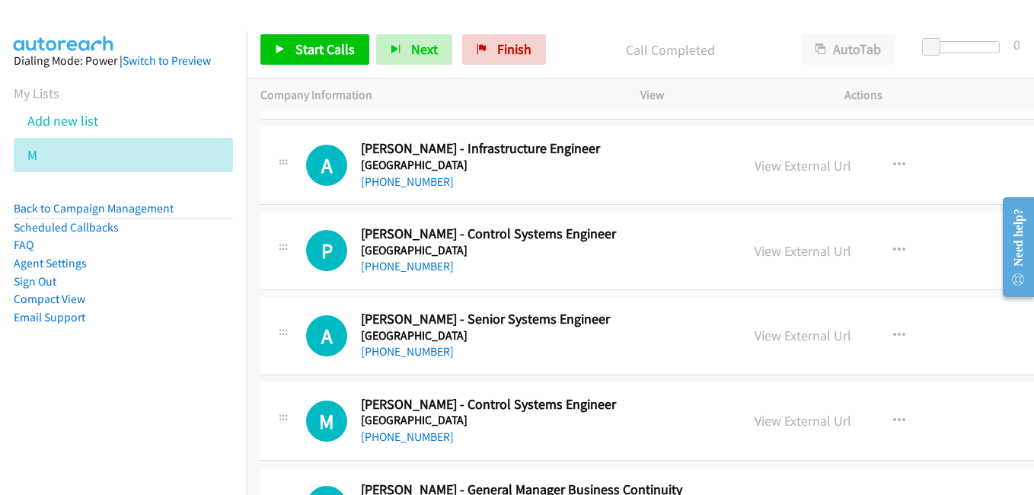
drag, startPoint x: 774, startPoint y: 248, endPoint x: 705, endPoint y: 226, distance: 72.7
click at [774, 248] on link "View External Url" at bounding box center [802, 251] width 97 height 18
drag, startPoint x: 783, startPoint y: 342, endPoint x: 718, endPoint y: 317, distance: 70.1
click at [783, 342] on link "View External Url" at bounding box center [802, 336] width 97 height 18
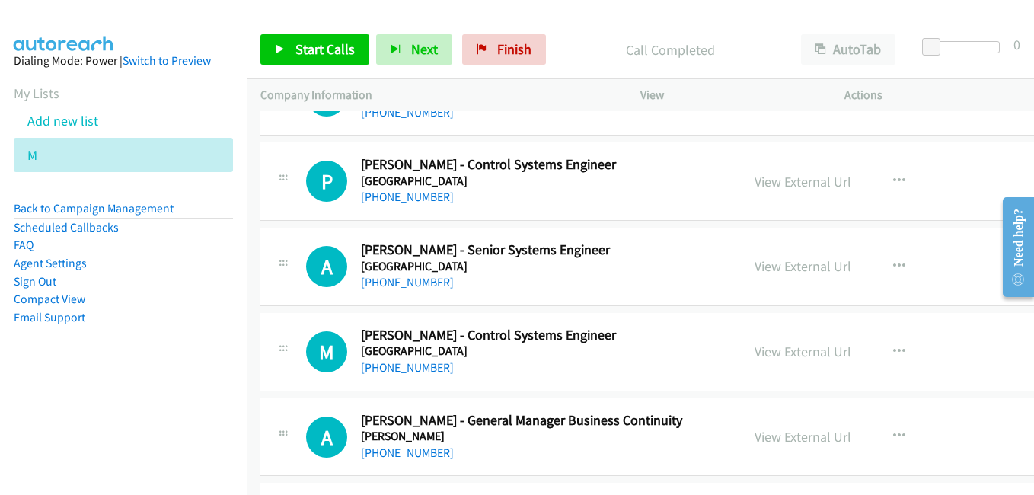
scroll to position [7385, 0]
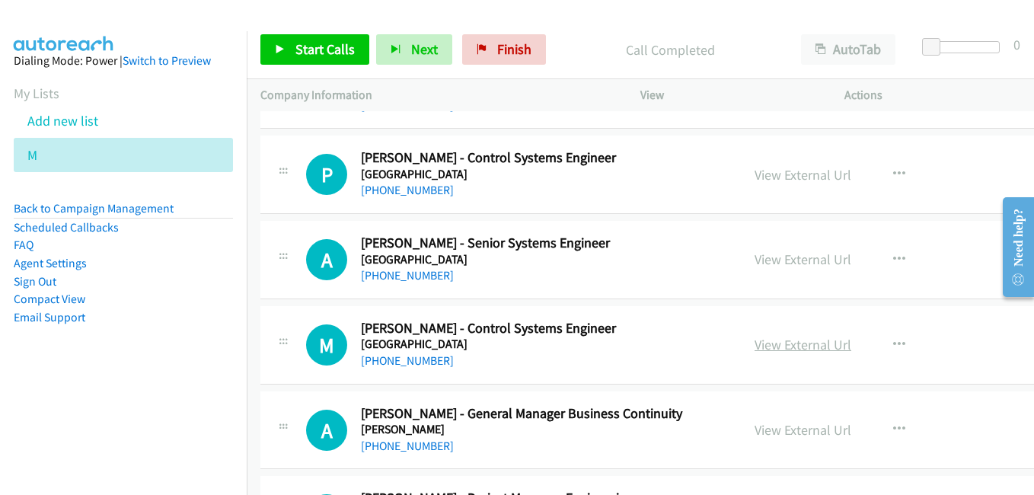
click at [777, 344] on link "View External Url" at bounding box center [802, 345] width 97 height 18
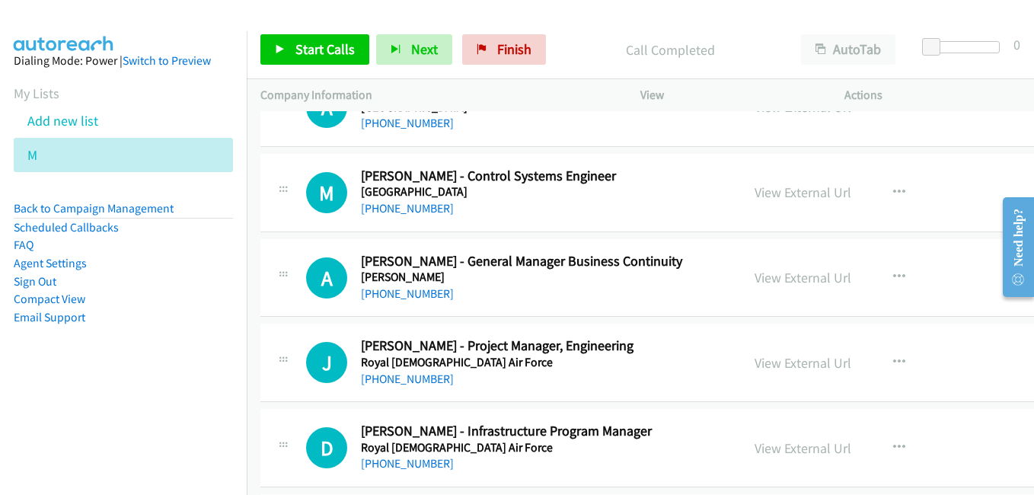
scroll to position [7613, 0]
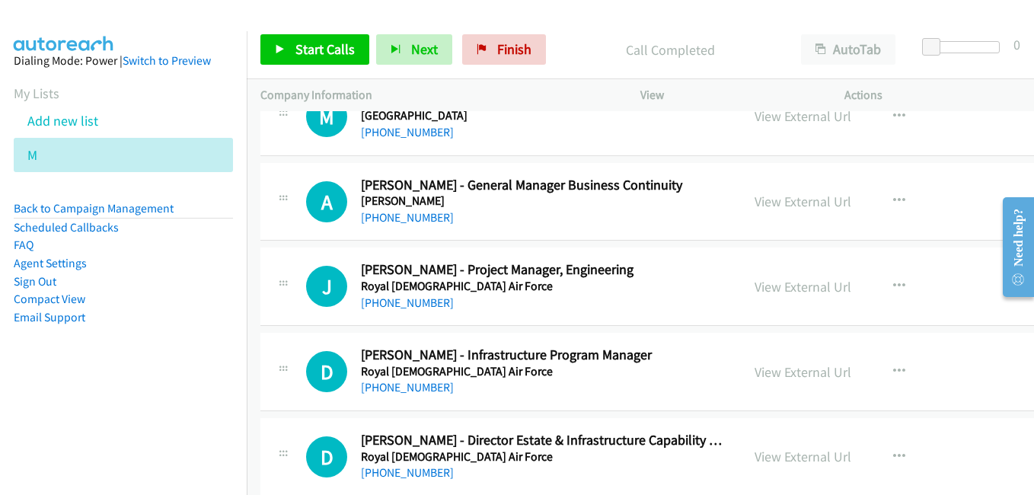
click at [799, 289] on link "View External Url" at bounding box center [802, 287] width 97 height 18
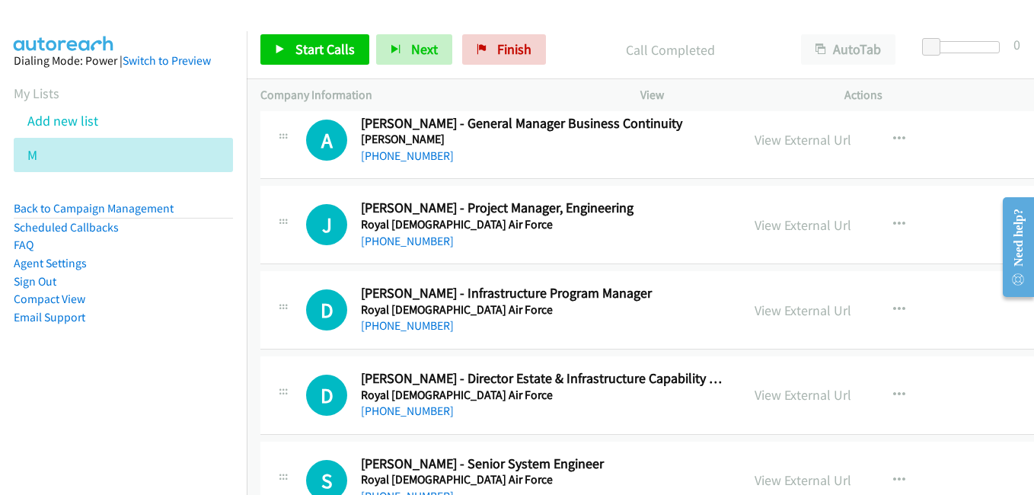
scroll to position [7689, 0]
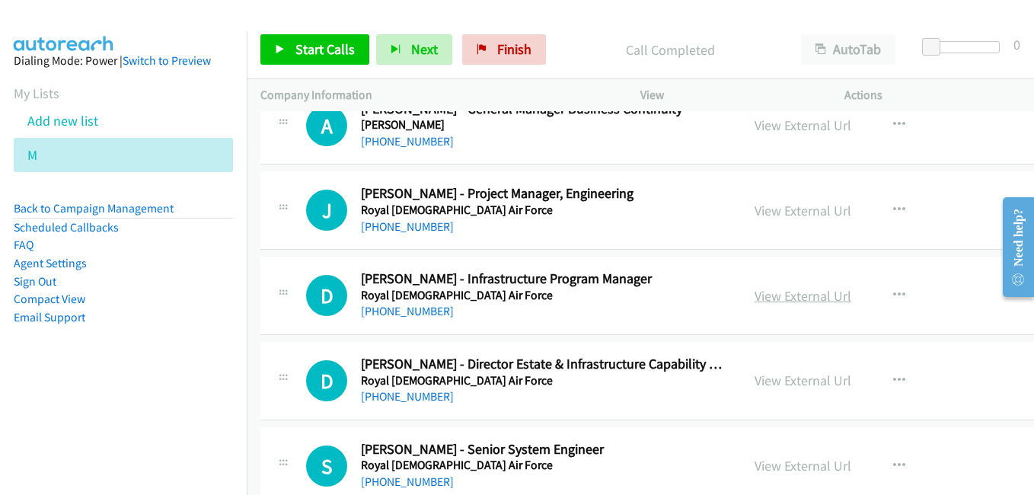
click at [786, 302] on link "View External Url" at bounding box center [802, 296] width 97 height 18
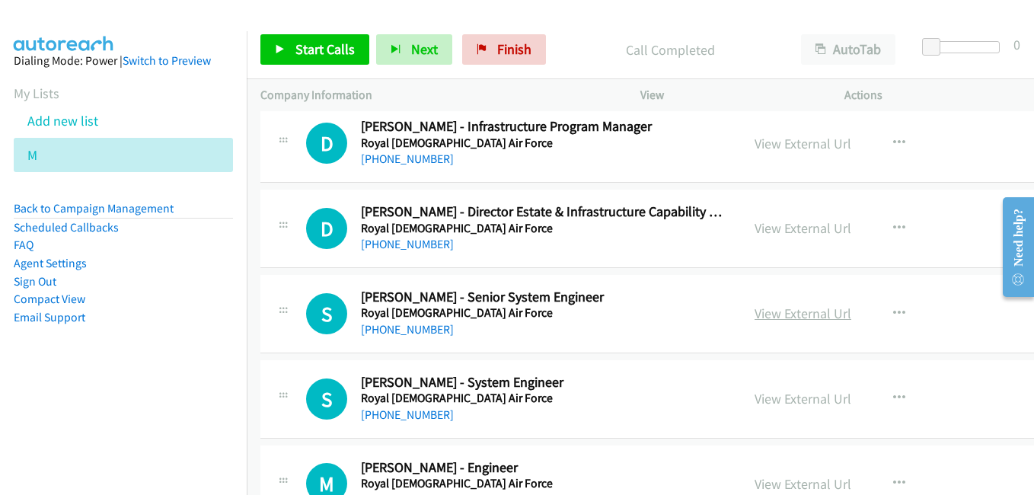
click at [778, 312] on link "View External Url" at bounding box center [802, 314] width 97 height 18
click at [761, 400] on link "View External Url" at bounding box center [802, 399] width 97 height 18
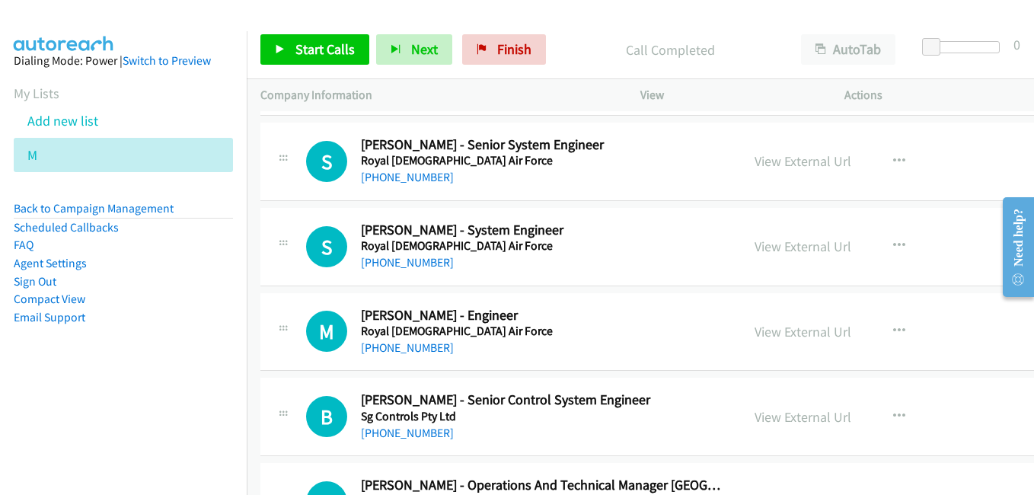
drag, startPoint x: 783, startPoint y: 333, endPoint x: 777, endPoint y: 319, distance: 15.7
click at [783, 333] on link "View External Url" at bounding box center [802, 332] width 97 height 18
